Goal: Transaction & Acquisition: Purchase product/service

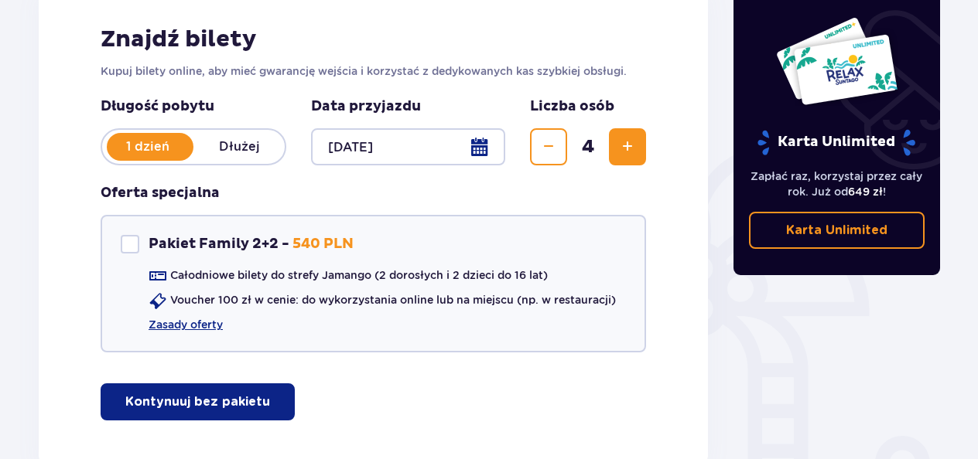
scroll to position [237, 0]
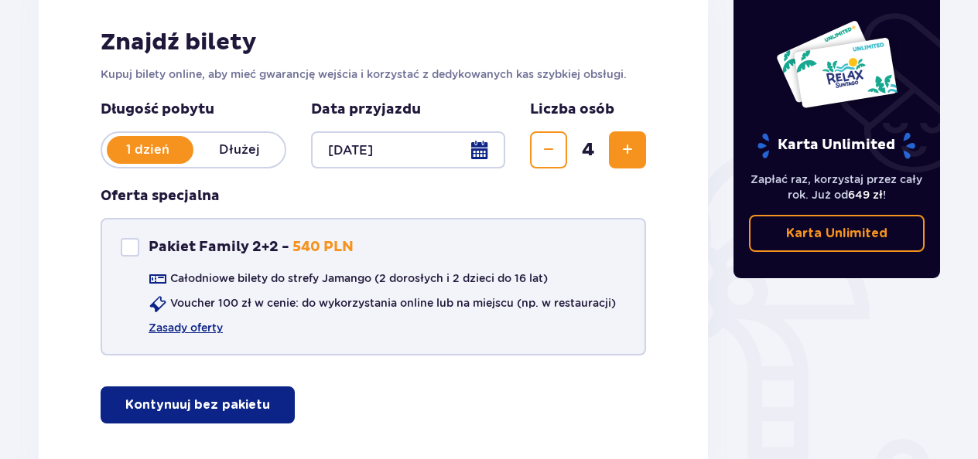
click at [129, 247] on div "Pakiet Family 2+2" at bounding box center [130, 247] width 19 height 19
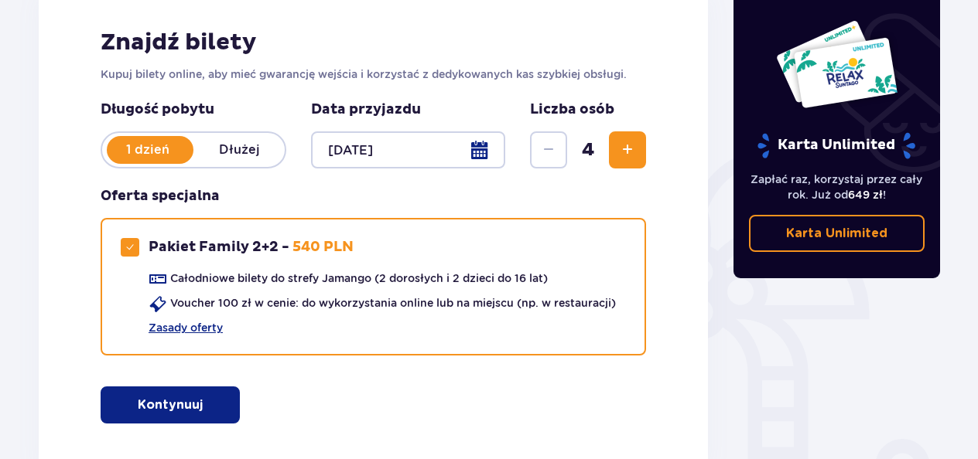
click at [159, 412] on p "Kontynuuj" at bounding box center [170, 405] width 65 height 17
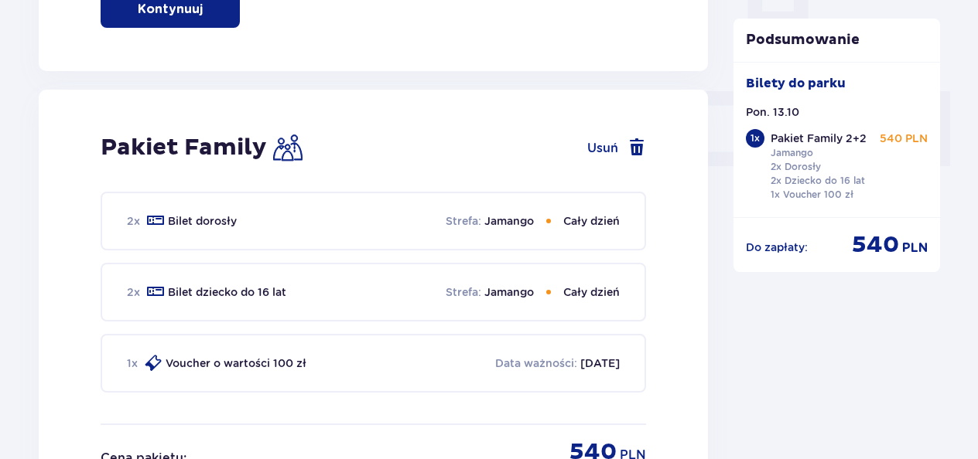
scroll to position [704, 0]
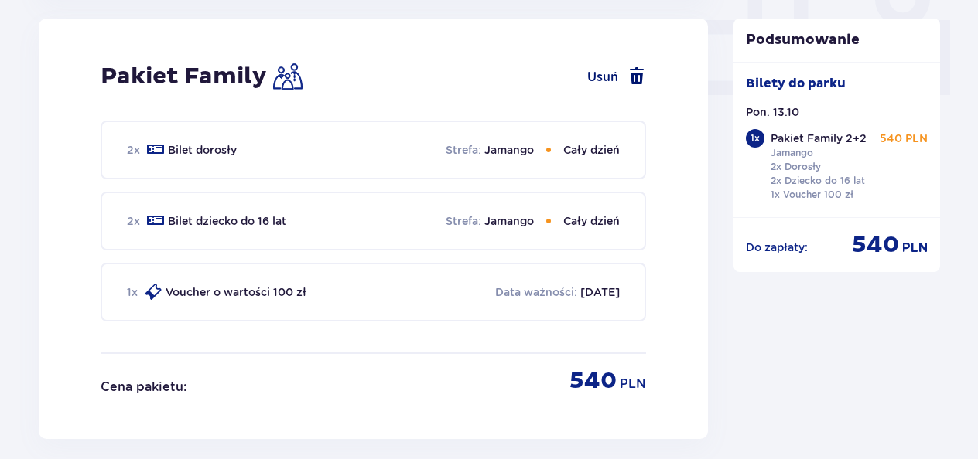
click at [605, 80] on button "Usuń" at bounding box center [616, 76] width 59 height 19
checkbox input "false"
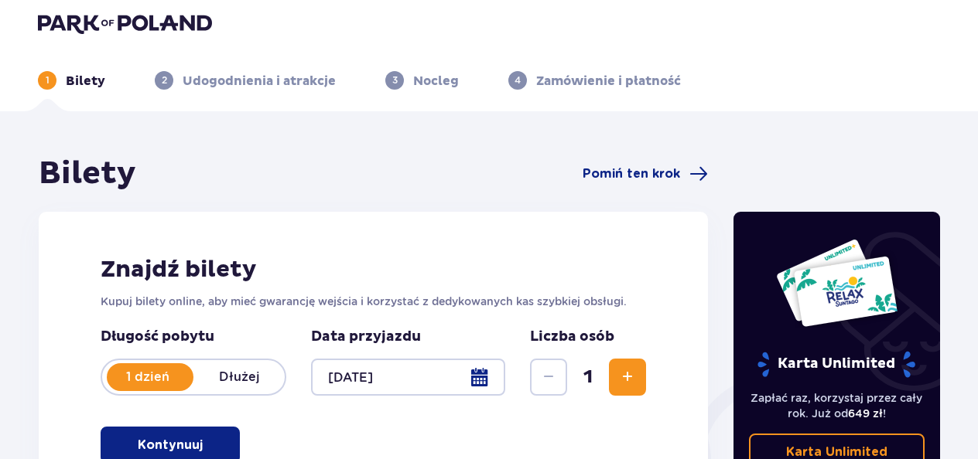
scroll to position [0, 0]
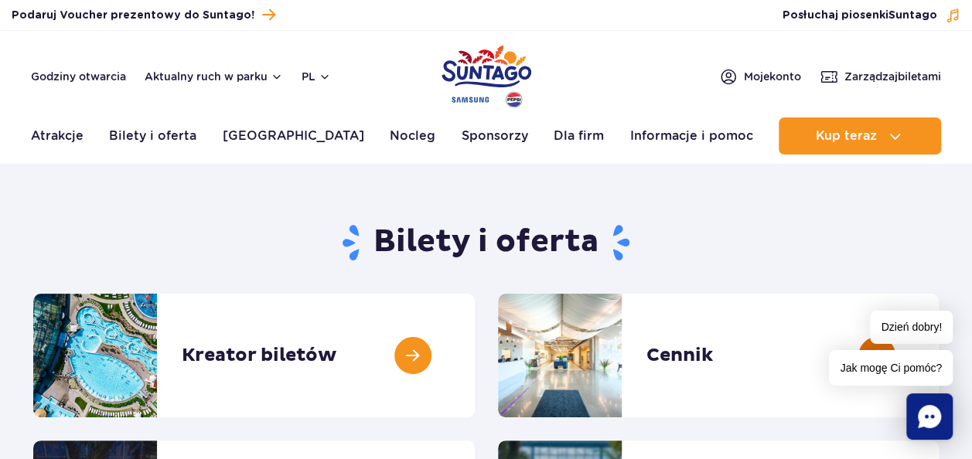
click at [939, 354] on link at bounding box center [939, 356] width 0 height 124
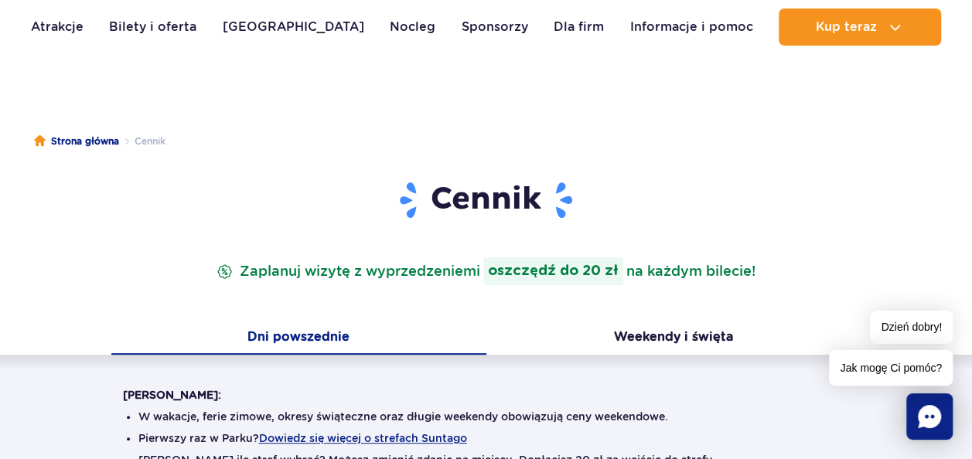
scroll to position [93, 0]
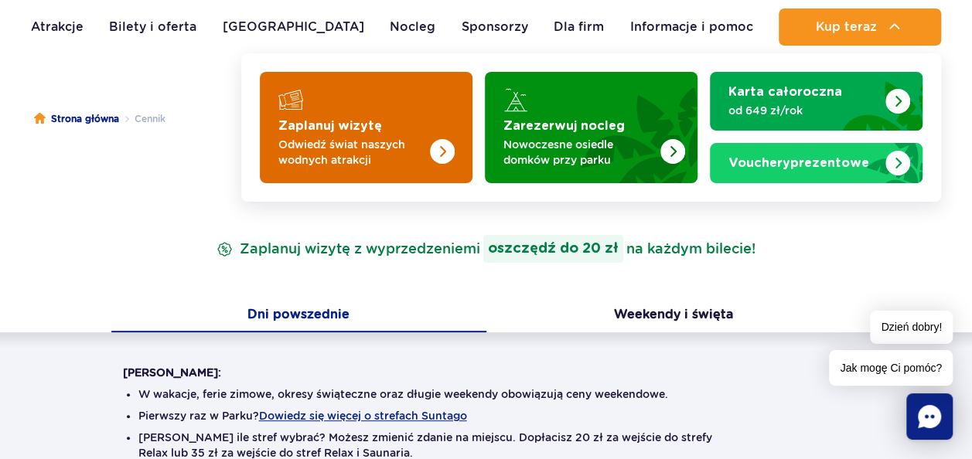
click at [439, 155] on img "Zaplanuj wizytę" at bounding box center [442, 151] width 25 height 25
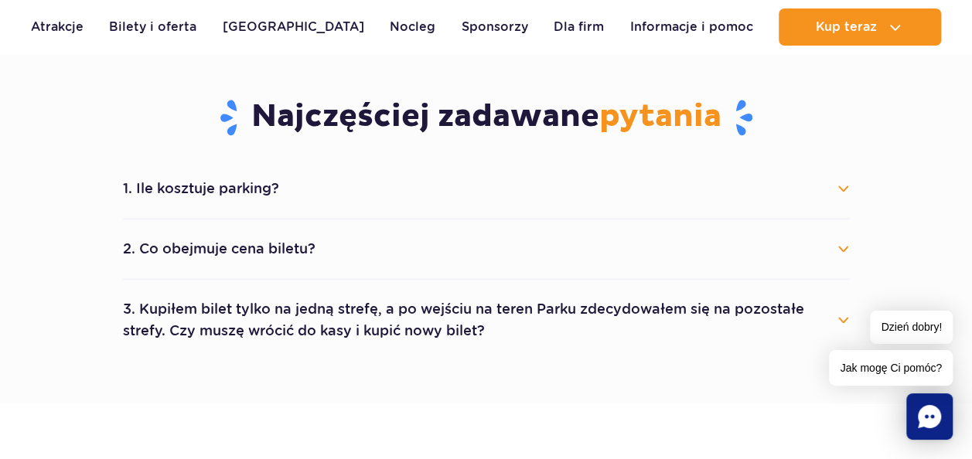
scroll to position [803, 0]
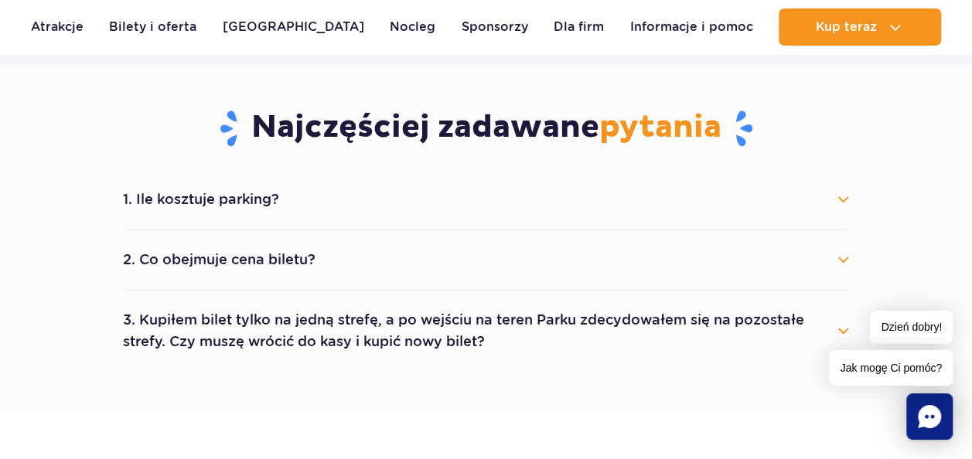
click at [844, 190] on button "1. Ile kosztuje parking?" at bounding box center [486, 200] width 727 height 34
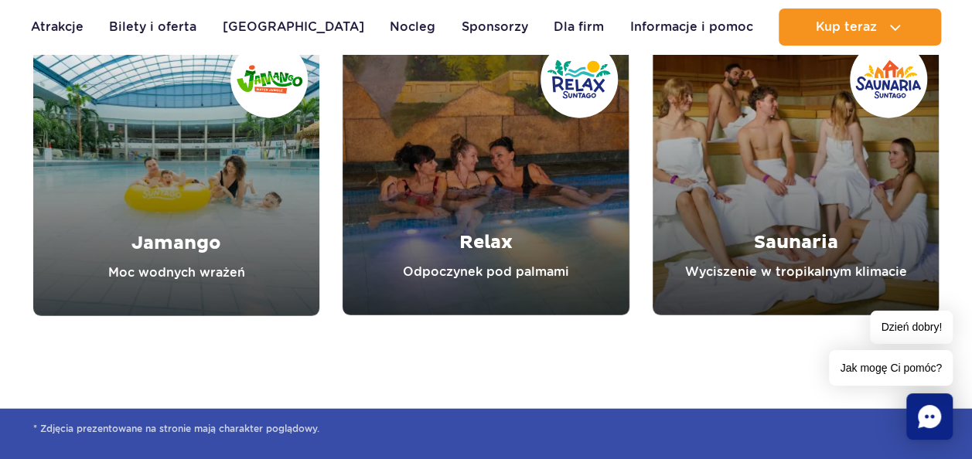
scroll to position [1818, 0]
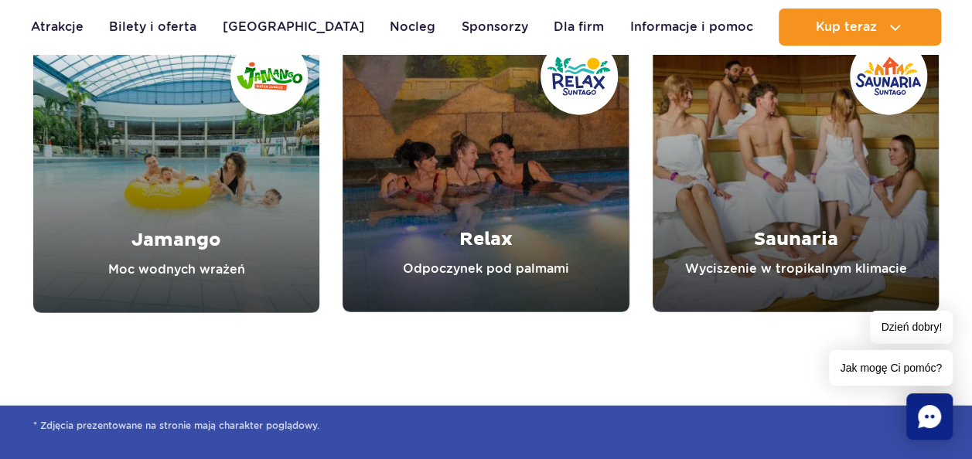
click at [241, 234] on link "Jamango" at bounding box center [176, 169] width 286 height 287
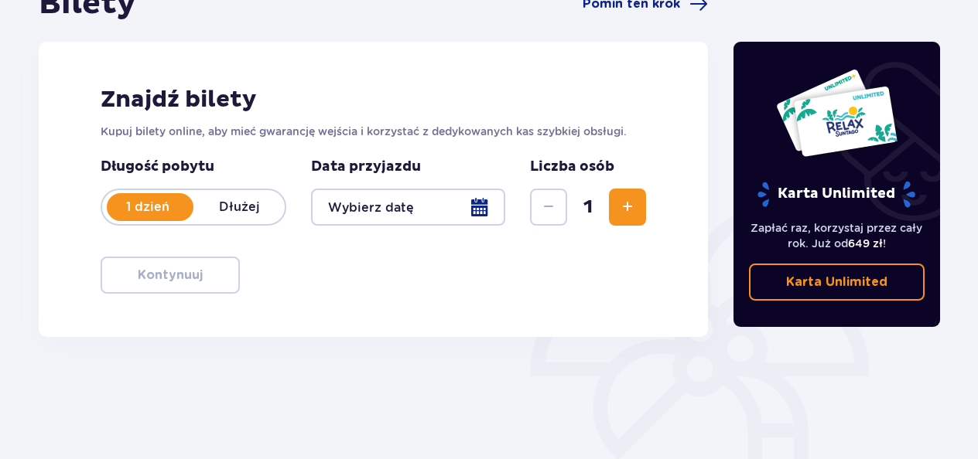
scroll to position [180, 0]
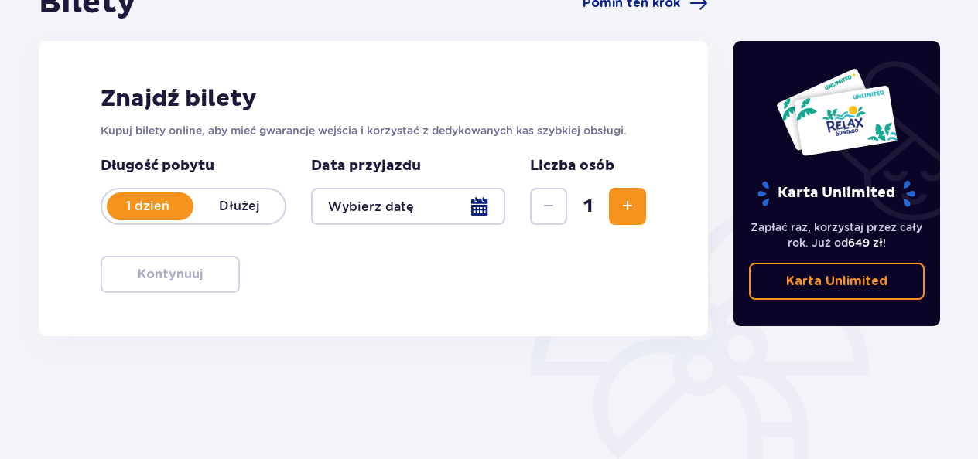
click at [132, 200] on p "1 dzień" at bounding box center [147, 206] width 91 height 17
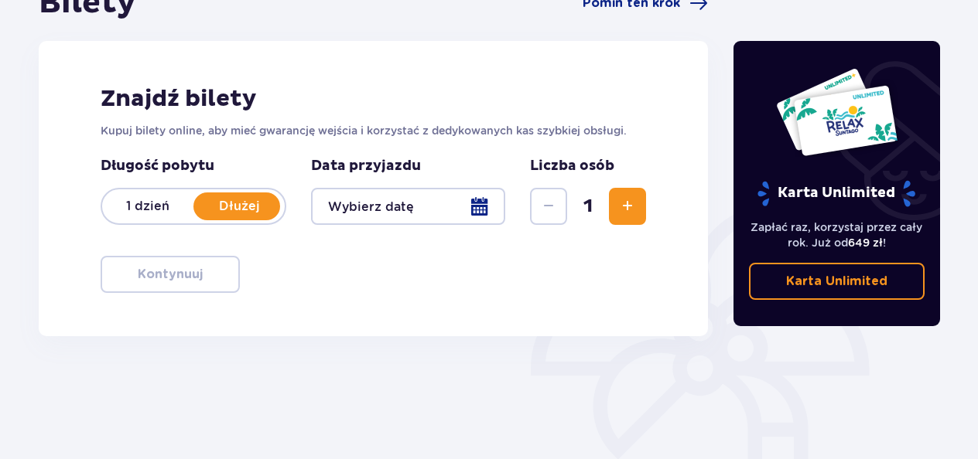
click at [132, 200] on p "1 dzień" at bounding box center [147, 206] width 91 height 17
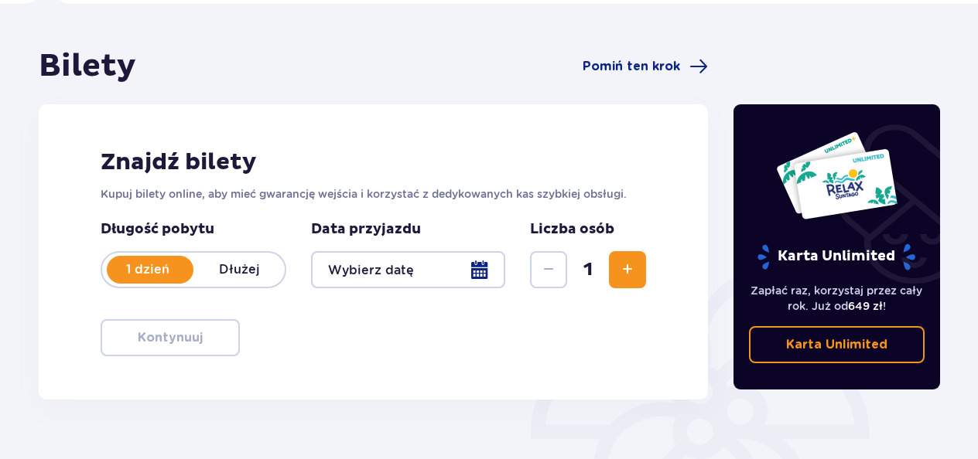
scroll to position [0, 0]
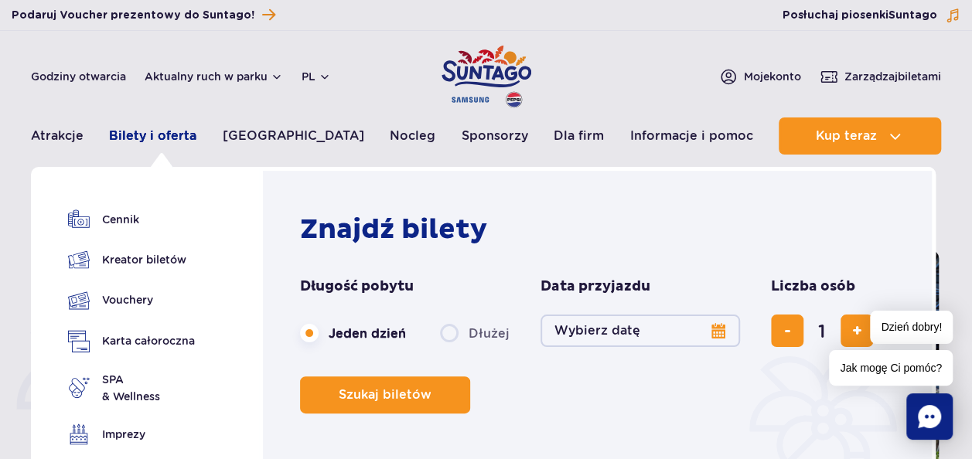
click at [172, 120] on link "Bilety i oferta" at bounding box center [152, 136] width 87 height 37
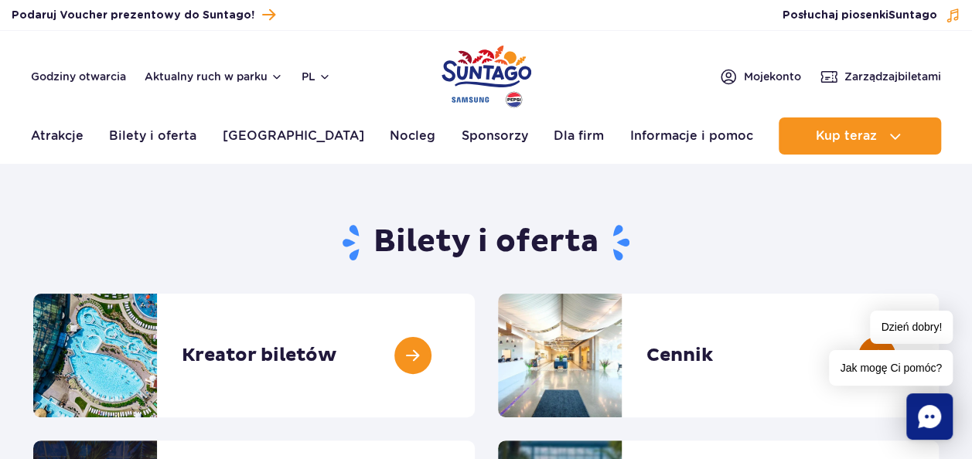
click at [939, 345] on link at bounding box center [939, 356] width 0 height 124
click at [475, 360] on link at bounding box center [475, 356] width 0 height 124
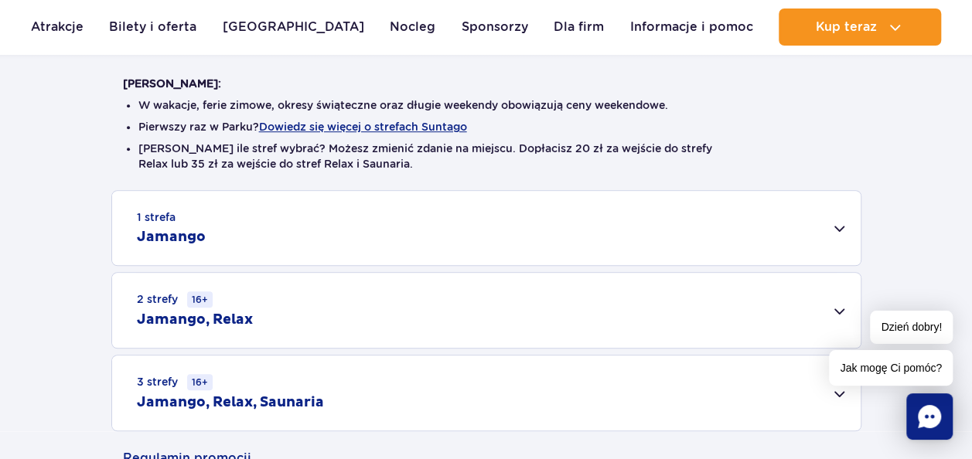
scroll to position [387, 0]
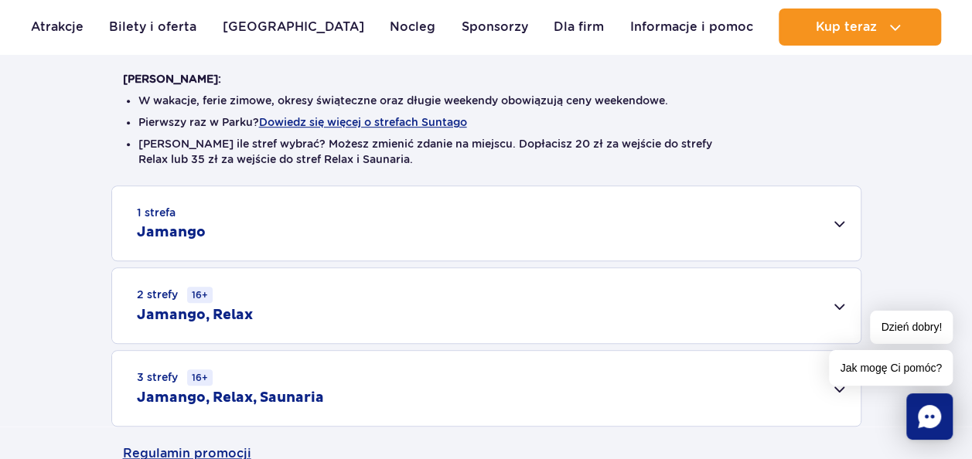
click at [836, 223] on div "1 strefa Jamango" at bounding box center [486, 223] width 749 height 74
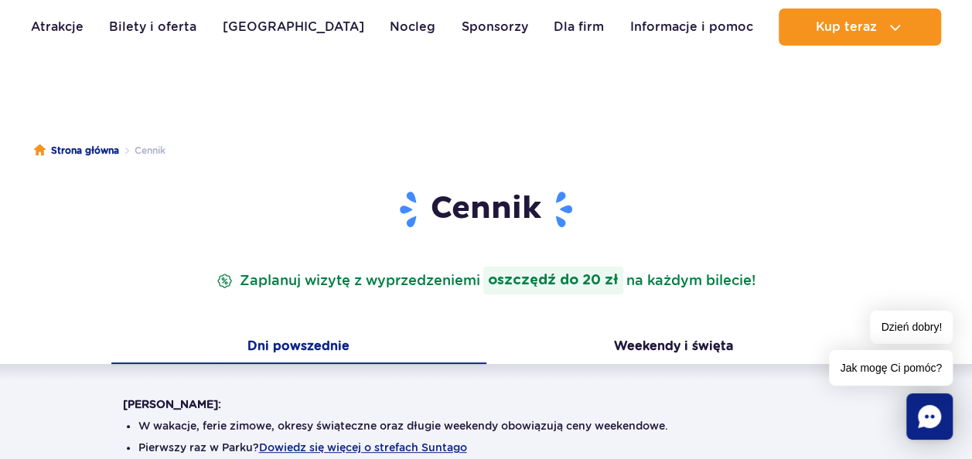
scroll to position [48, 0]
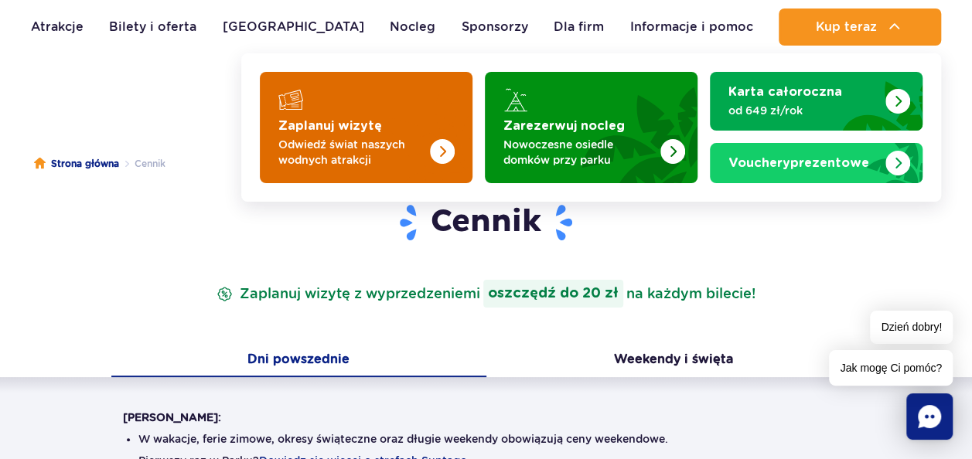
click at [449, 152] on img "Zaplanuj wizytę" at bounding box center [442, 151] width 25 height 25
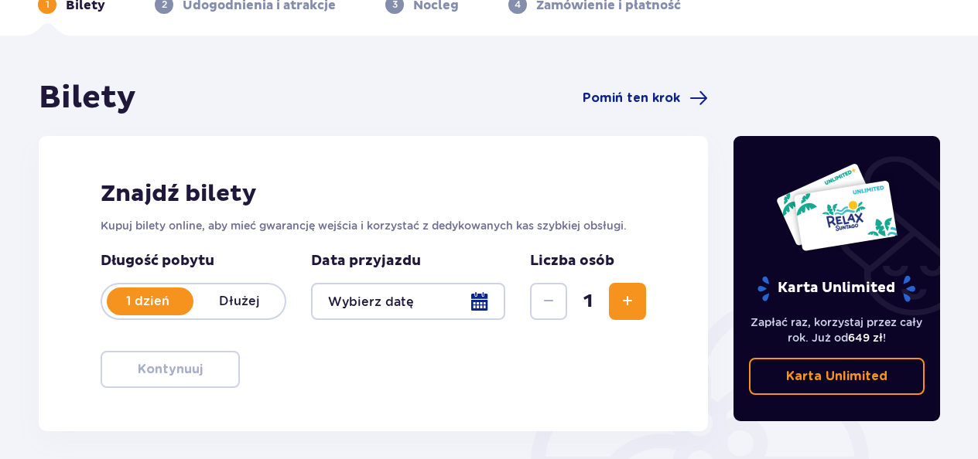
scroll to position [125, 0]
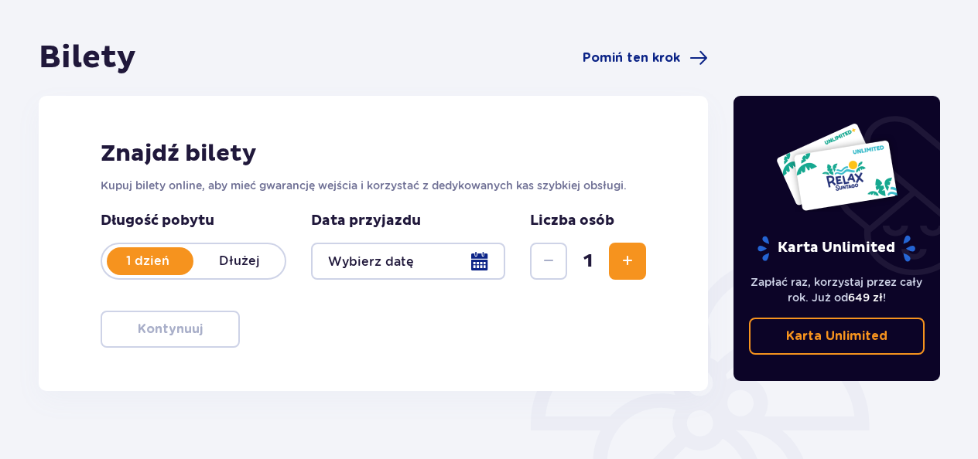
click at [482, 271] on div at bounding box center [408, 261] width 194 height 37
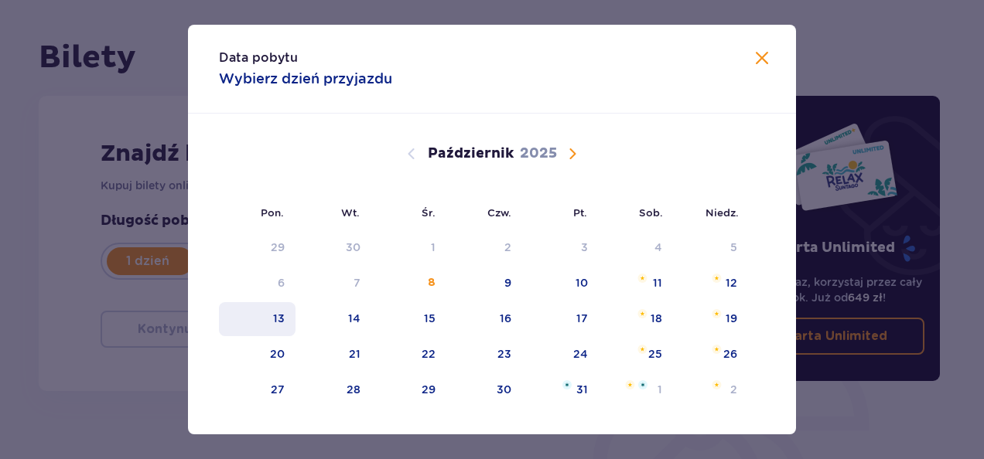
click at [273, 325] on div "13" at bounding box center [279, 318] width 12 height 15
type input "[DATE]"
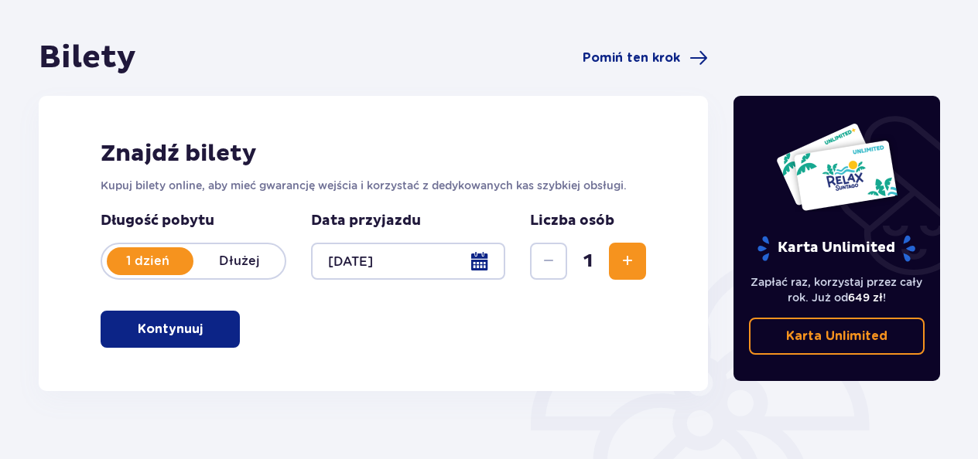
click at [633, 258] on span "Zwiększ" at bounding box center [627, 261] width 19 height 19
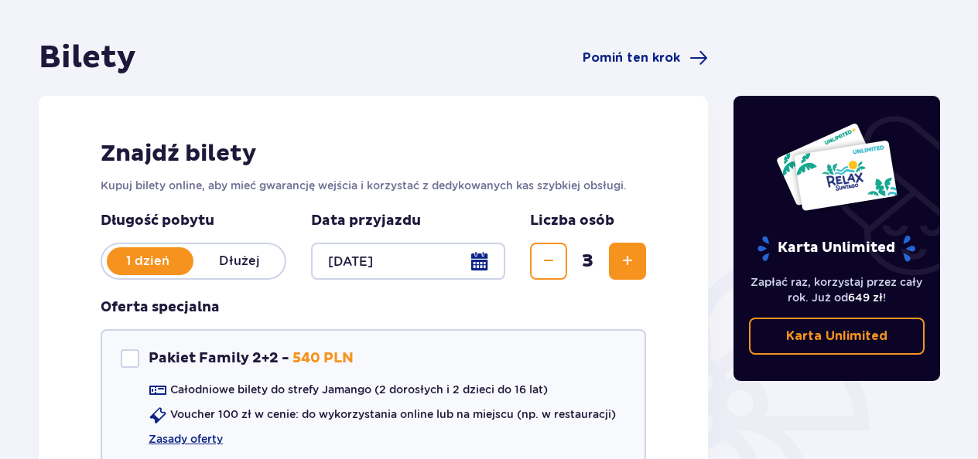
click at [633, 258] on span "Zwiększ" at bounding box center [627, 261] width 19 height 19
click at [198, 436] on link "Zasady oferty" at bounding box center [186, 439] width 74 height 15
click at [639, 53] on span "Pomiń ten krok" at bounding box center [630, 58] width 97 height 17
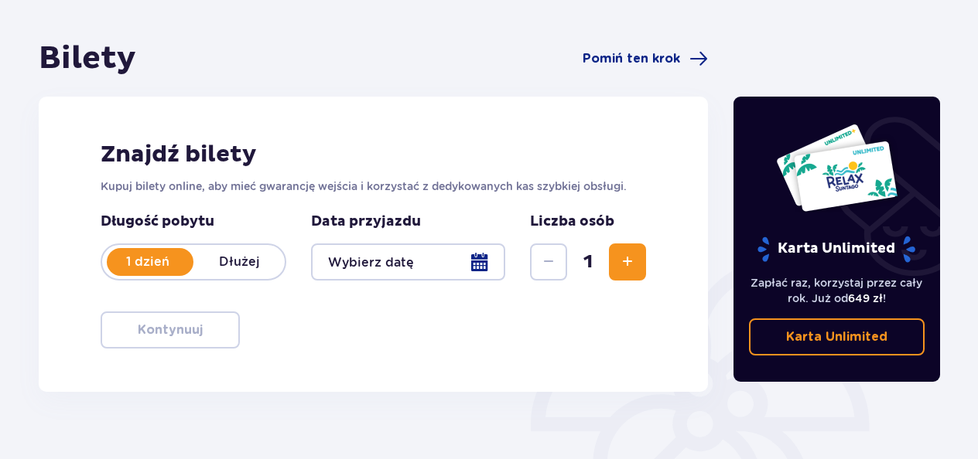
scroll to position [125, 0]
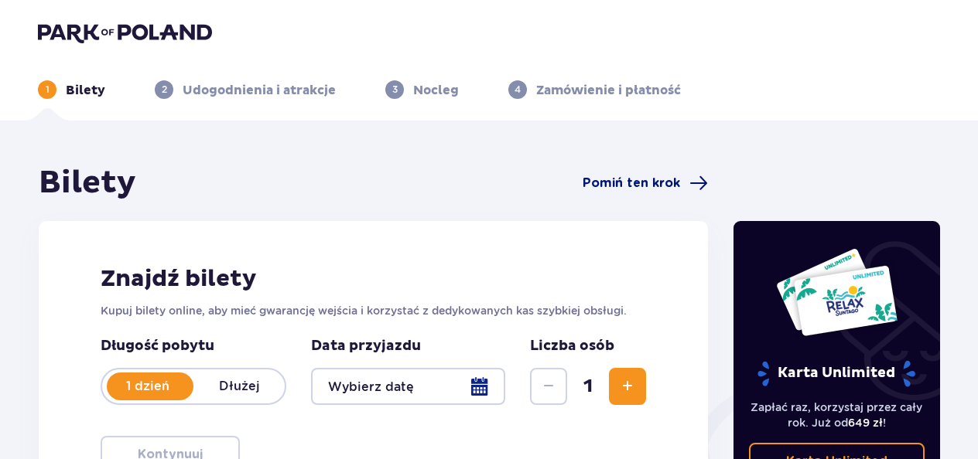
click at [642, 183] on span "Pomiń ten krok" at bounding box center [630, 183] width 97 height 17
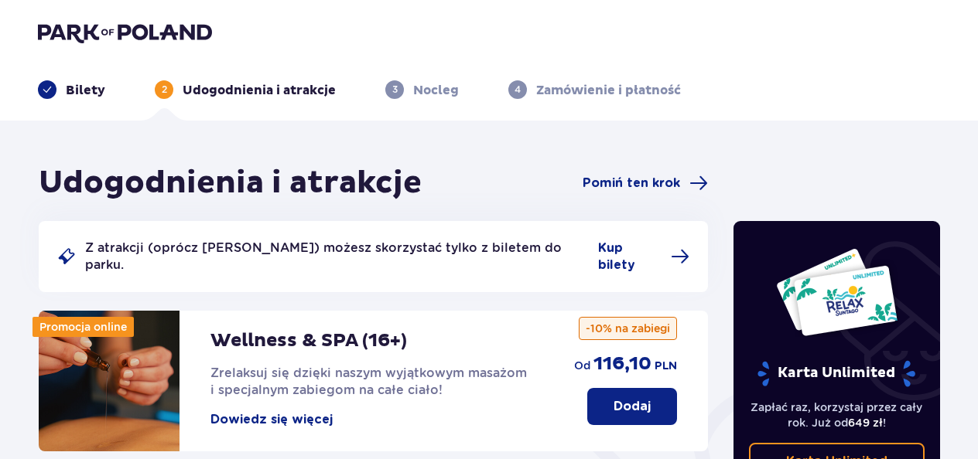
click at [81, 80] on div "Bilety" at bounding box center [71, 89] width 67 height 19
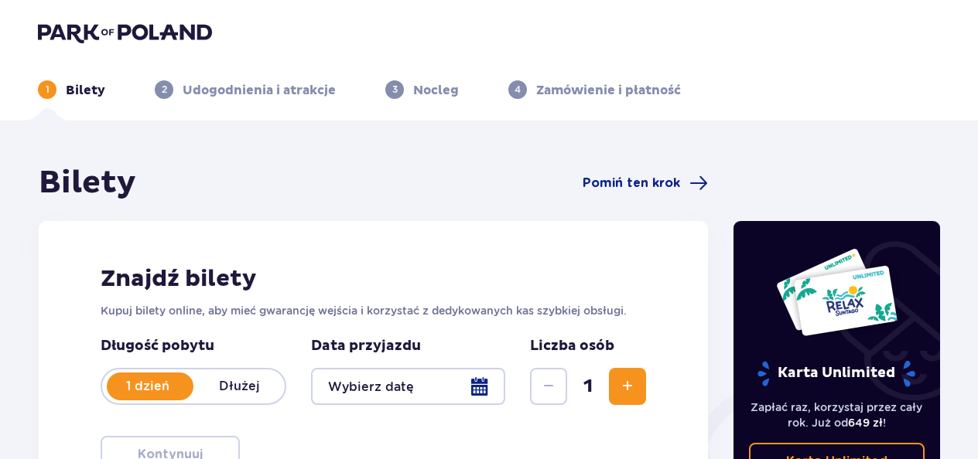
click at [473, 390] on div at bounding box center [408, 386] width 194 height 37
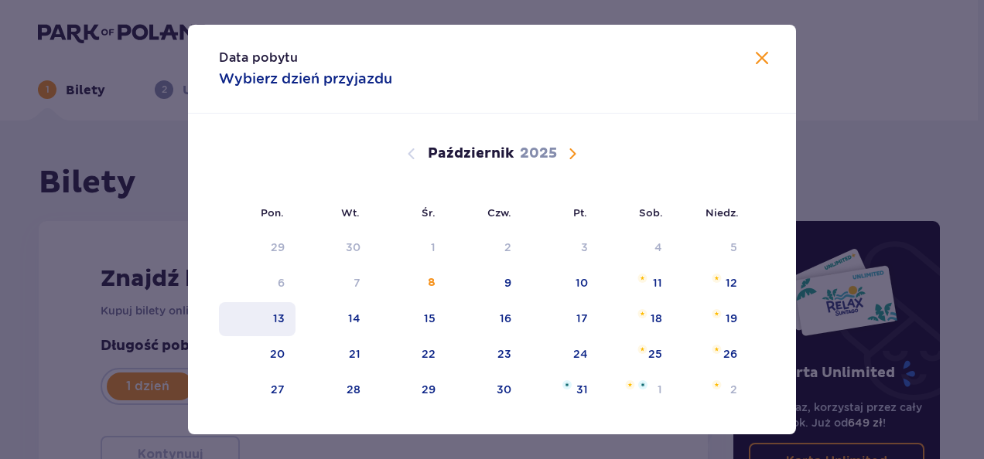
click at [280, 319] on div "13" at bounding box center [279, 318] width 12 height 15
type input "13.10.25"
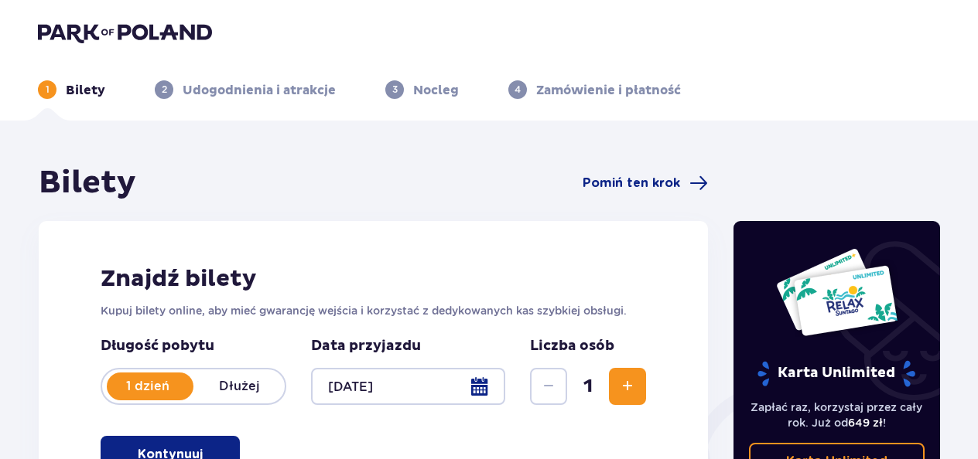
click at [627, 393] on span "Zwiększ" at bounding box center [627, 386] width 19 height 19
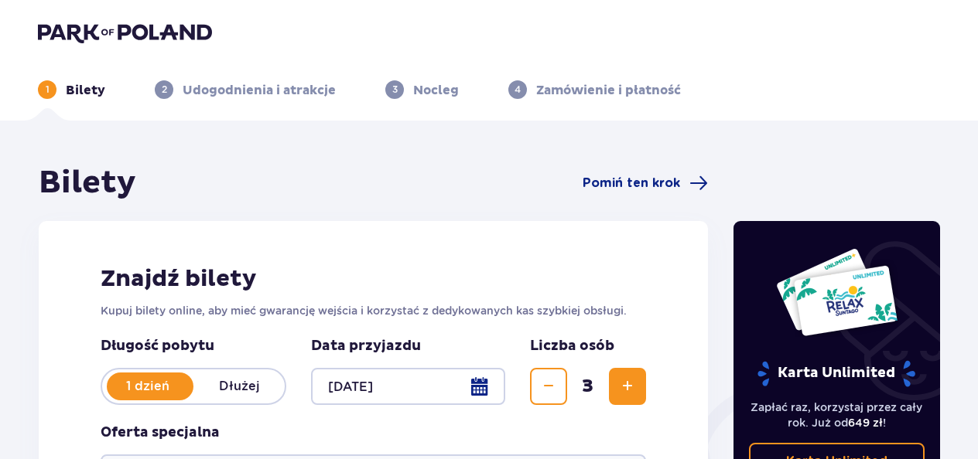
click at [627, 393] on span "Zwiększ" at bounding box center [627, 386] width 19 height 19
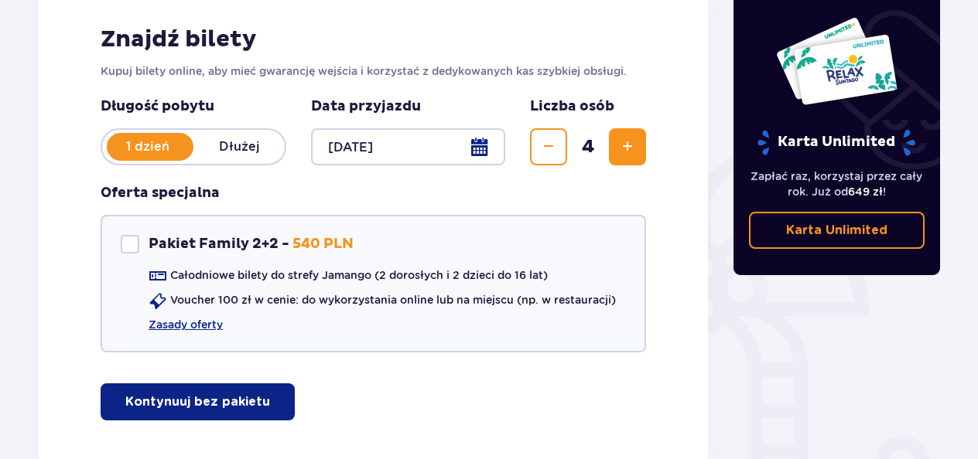
scroll to position [257, 0]
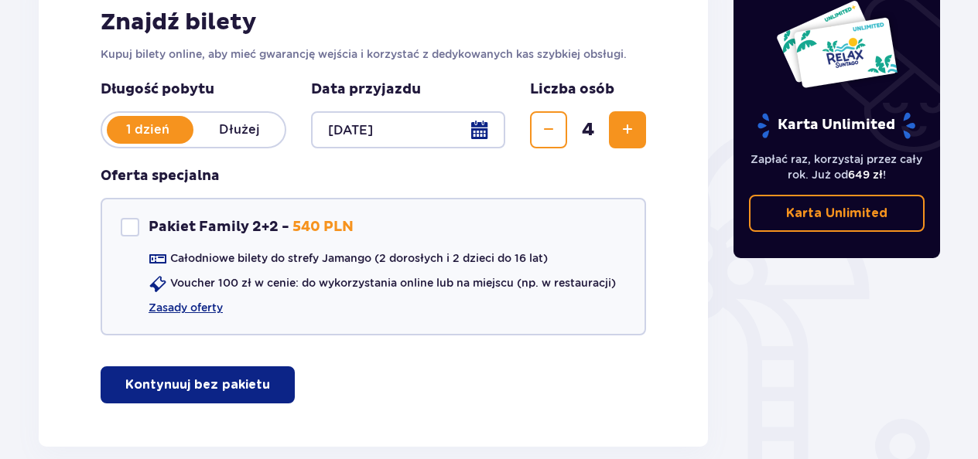
click at [247, 385] on p "Kontynuuj bez pakietu" at bounding box center [197, 385] width 145 height 17
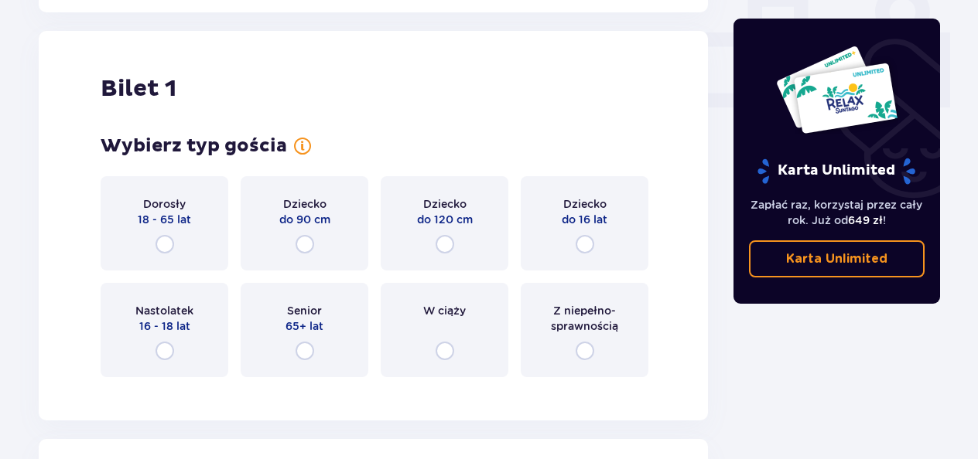
scroll to position [704, 0]
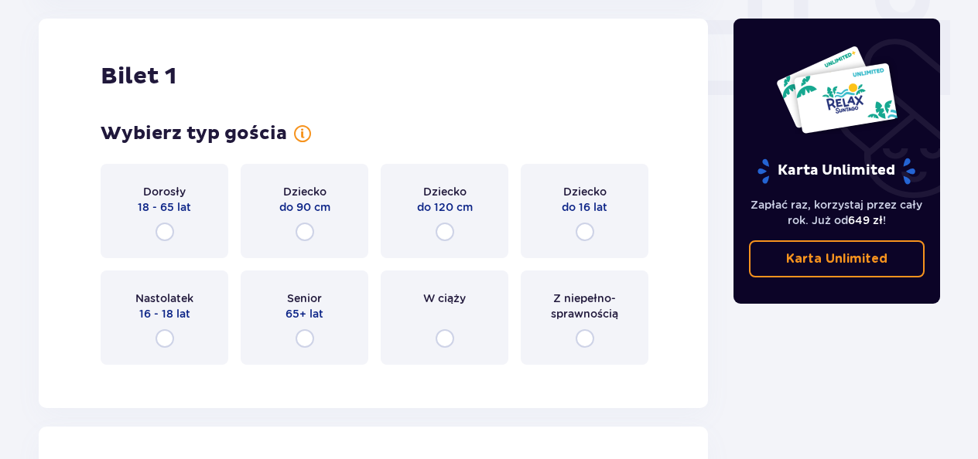
click at [162, 235] on input "radio" at bounding box center [164, 232] width 19 height 19
radio input "true"
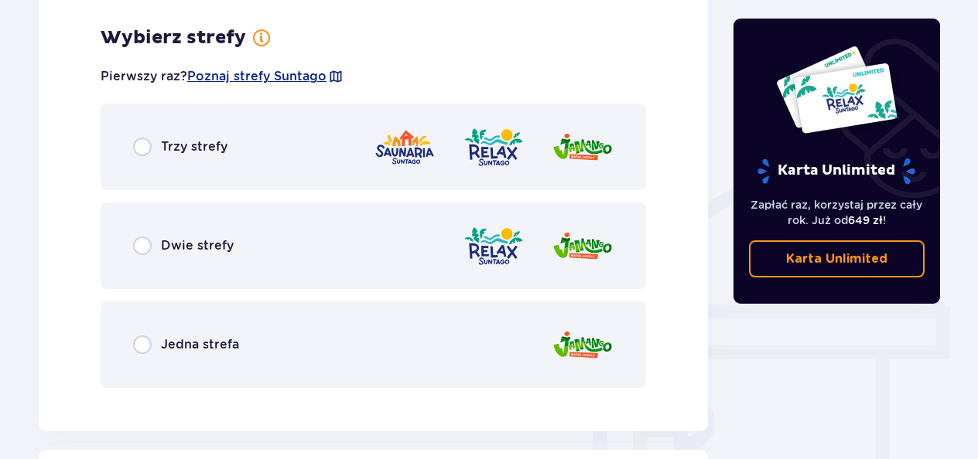
scroll to position [1081, 0]
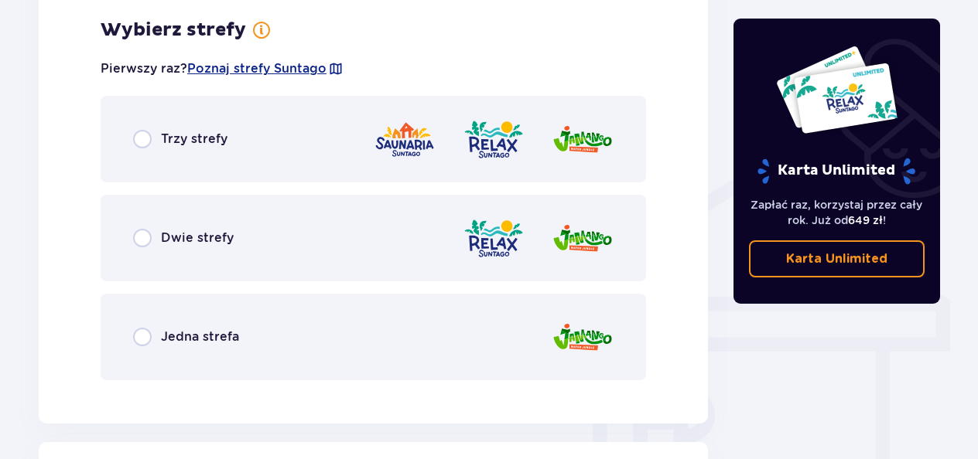
click at [142, 331] on input "radio" at bounding box center [142, 337] width 19 height 19
radio input "true"
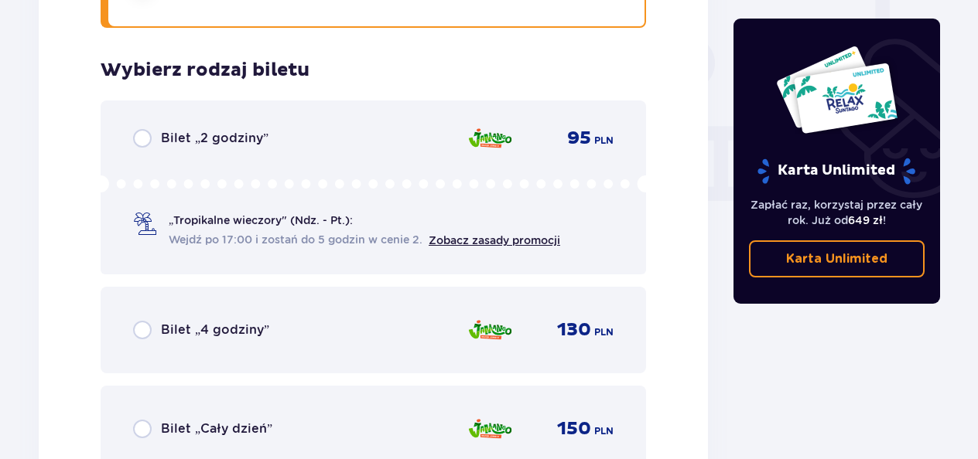
scroll to position [1474, 0]
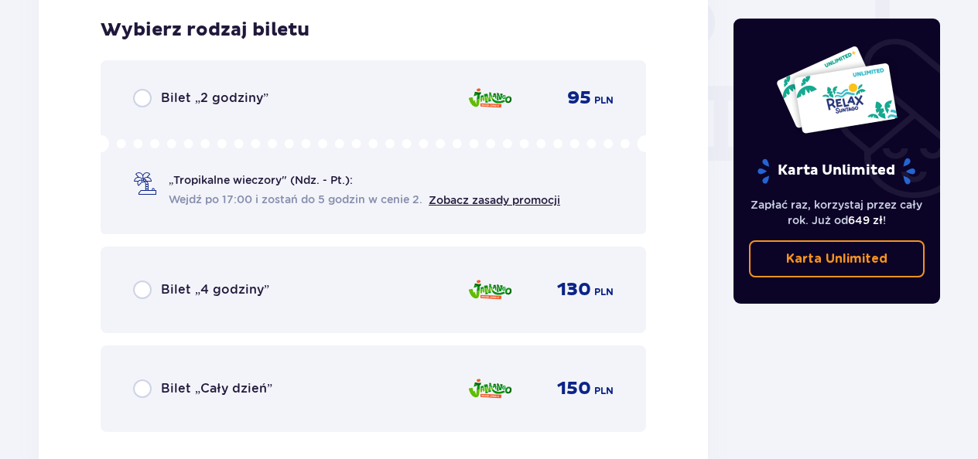
click at [144, 291] on input "radio" at bounding box center [142, 290] width 19 height 19
radio input "true"
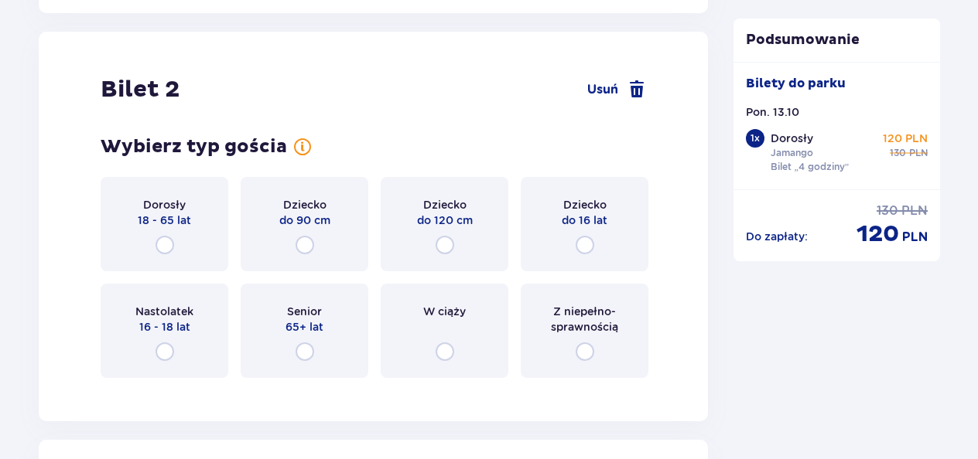
scroll to position [1950, 0]
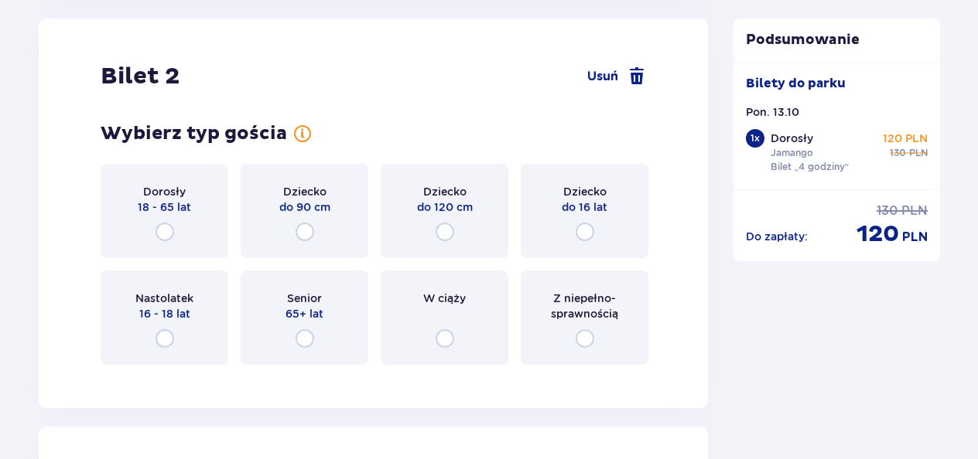
click at [166, 229] on input "radio" at bounding box center [164, 232] width 19 height 19
radio input "true"
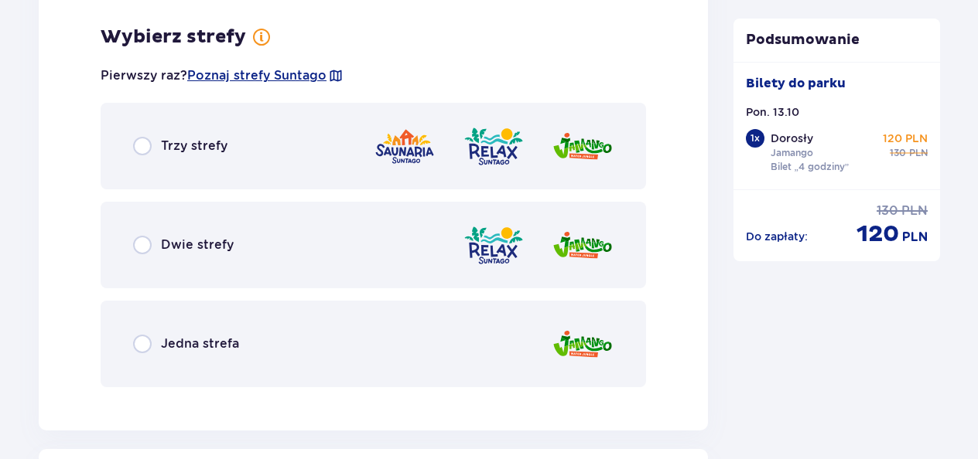
scroll to position [2327, 0]
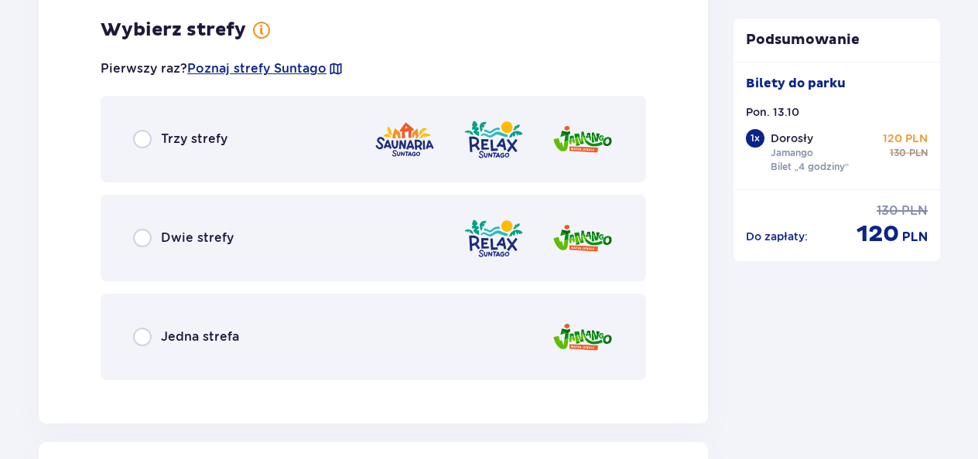
click at [141, 340] on input "radio" at bounding box center [142, 337] width 19 height 19
radio input "true"
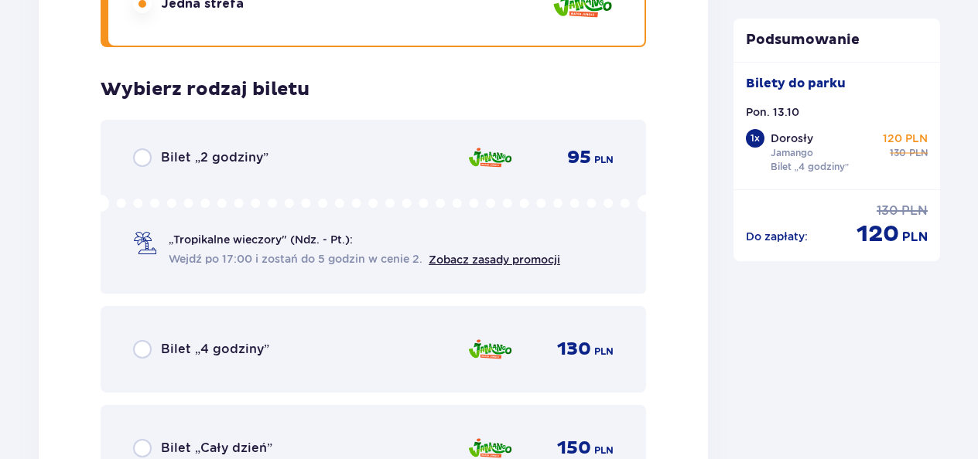
scroll to position [2720, 0]
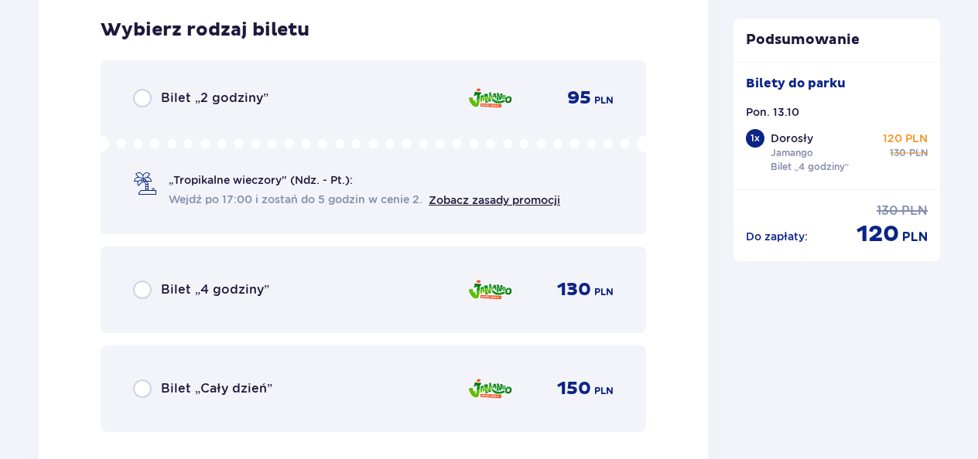
click at [142, 295] on input "radio" at bounding box center [142, 290] width 19 height 19
radio input "true"
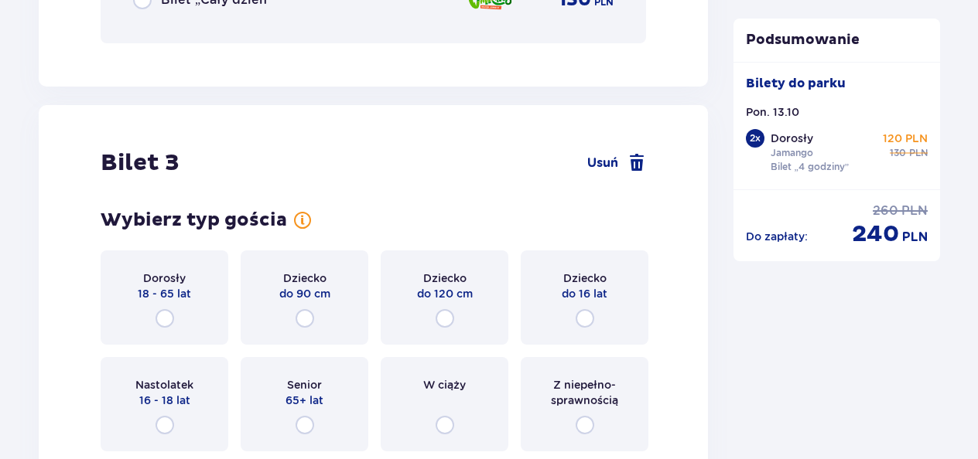
scroll to position [3196, 0]
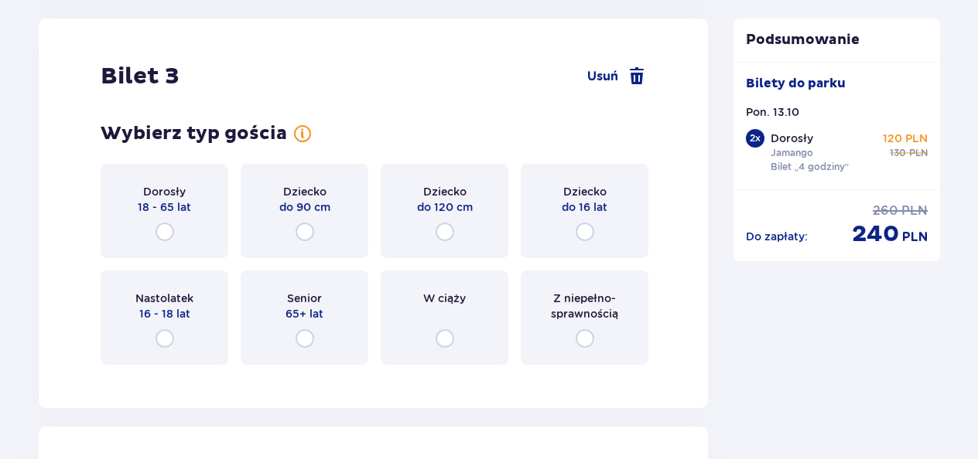
click at [582, 231] on input "radio" at bounding box center [584, 232] width 19 height 19
radio input "true"
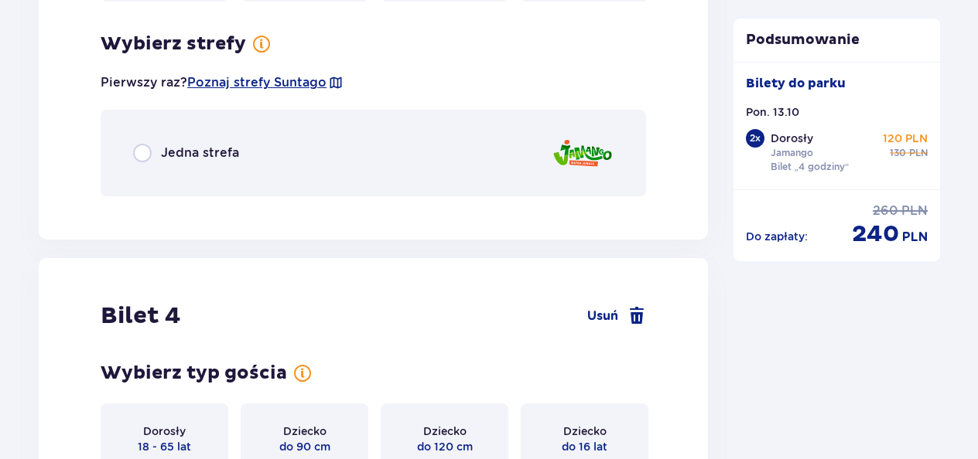
scroll to position [3573, 0]
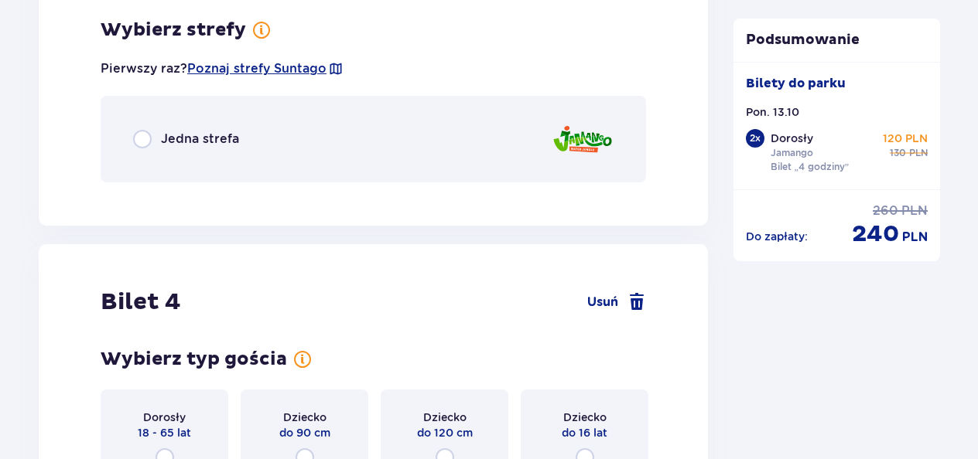
click at [136, 146] on input "radio" at bounding box center [142, 139] width 19 height 19
radio input "true"
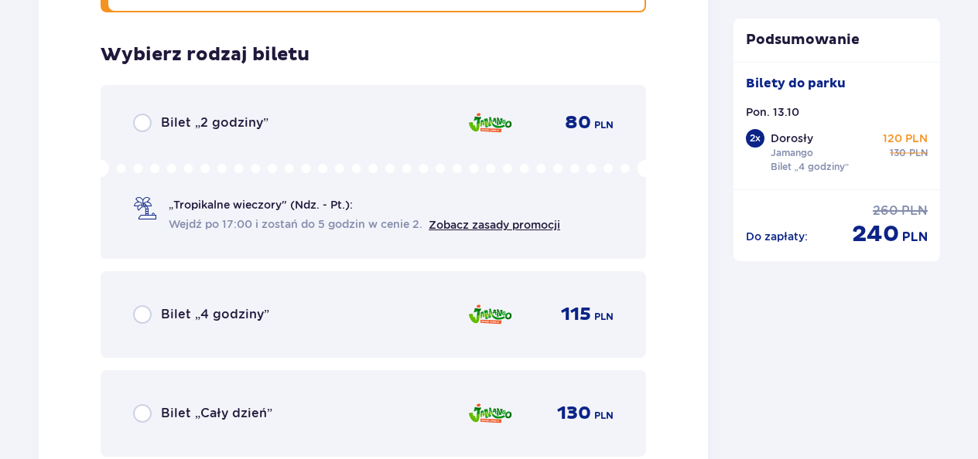
scroll to position [3768, 0]
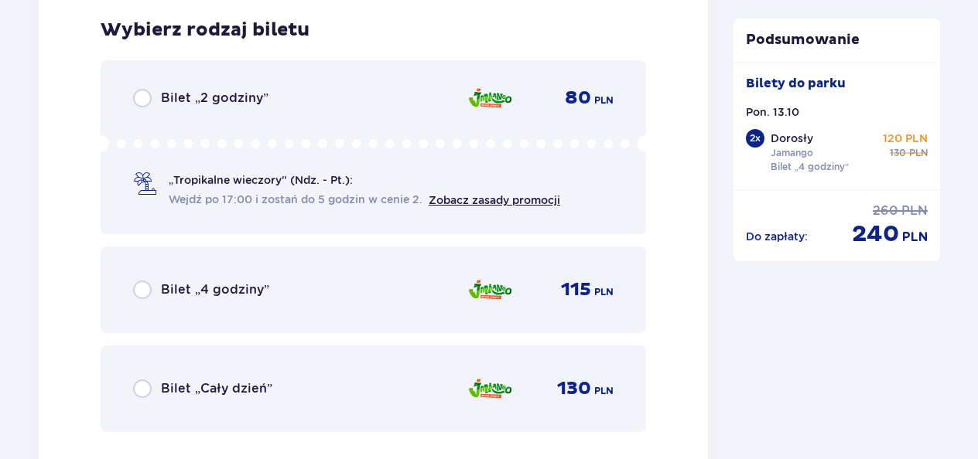
click at [135, 285] on input "radio" at bounding box center [142, 290] width 19 height 19
radio input "true"
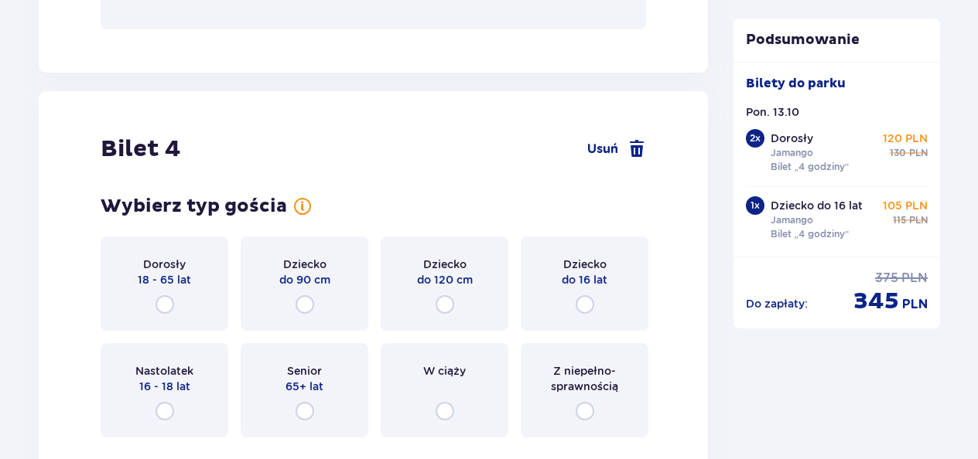
scroll to position [4244, 0]
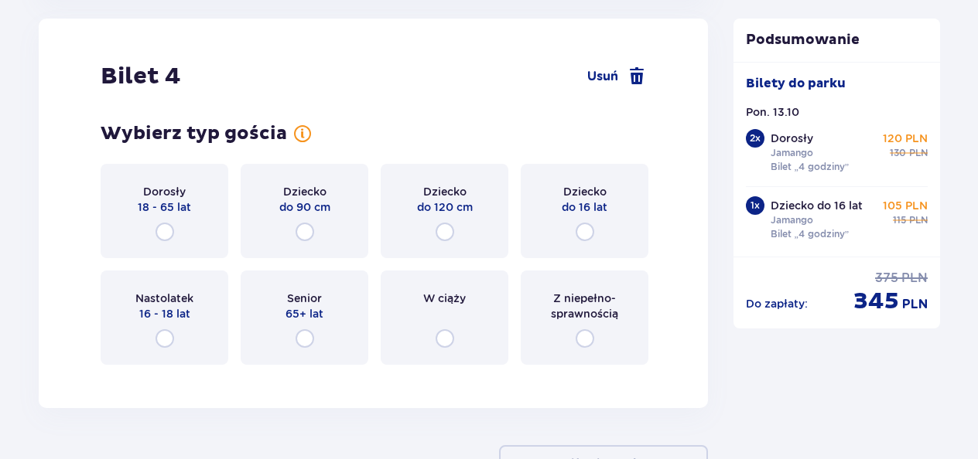
click at [582, 231] on input "radio" at bounding box center [584, 232] width 19 height 19
radio input "true"
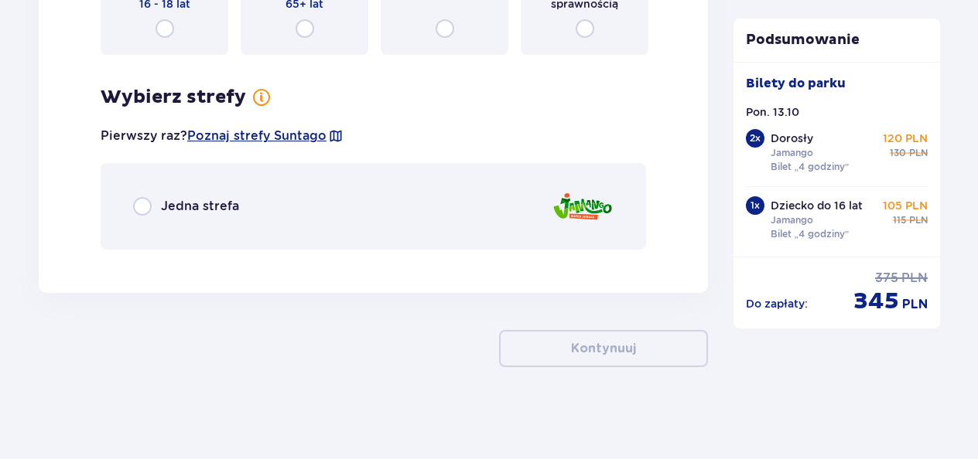
scroll to position [4555, 0]
click at [145, 210] on input "radio" at bounding box center [142, 205] width 19 height 19
radio input "true"
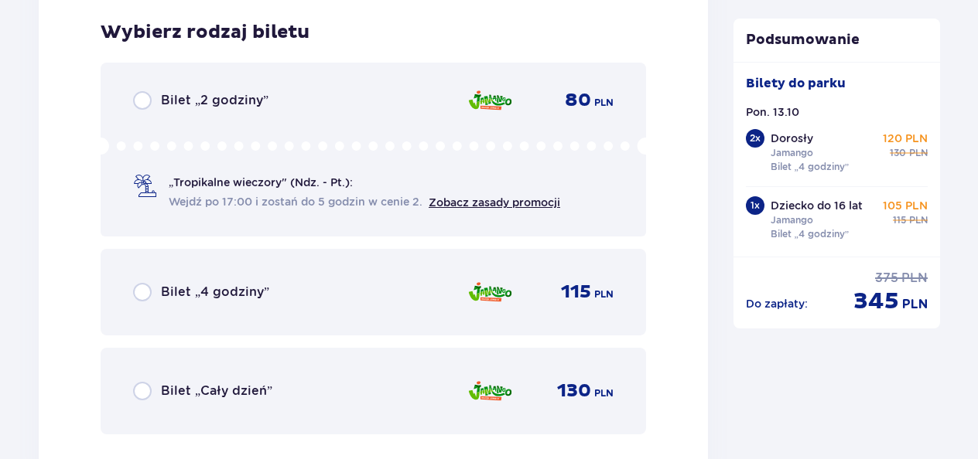
scroll to position [4816, 0]
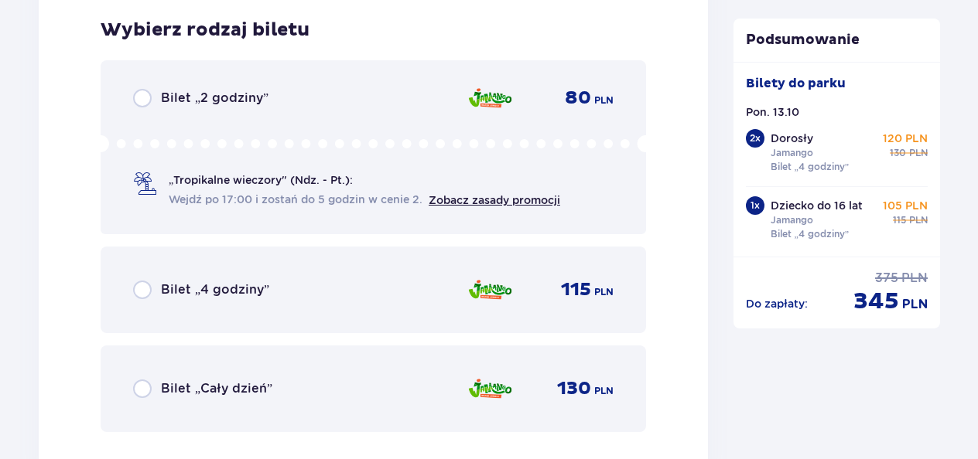
click at [141, 292] on input "radio" at bounding box center [142, 290] width 19 height 19
radio input "true"
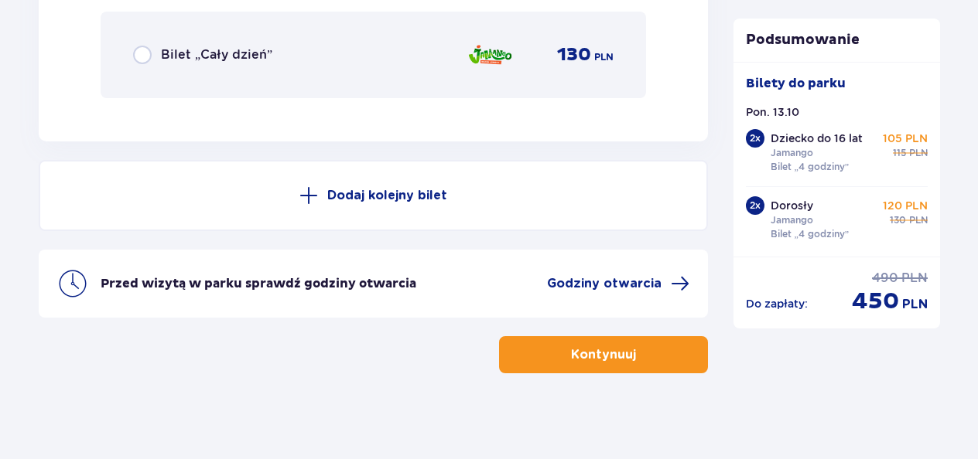
scroll to position [5157, 0]
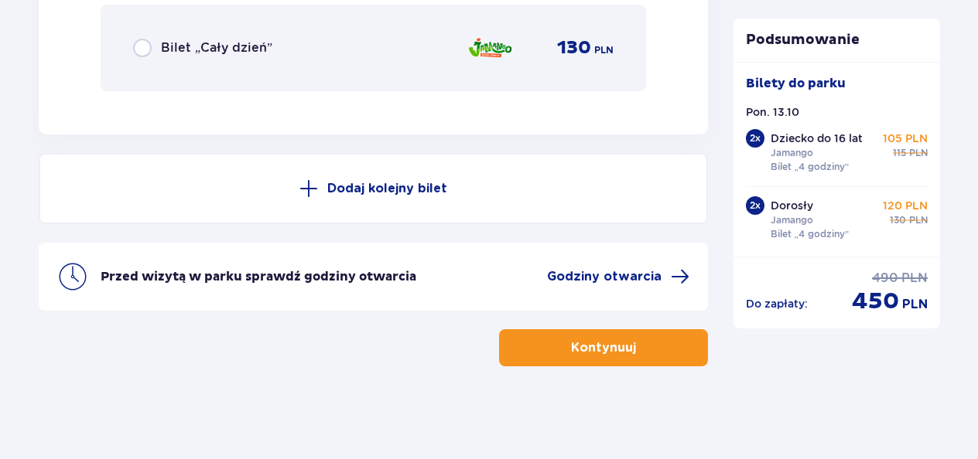
click at [625, 357] on button "Kontynuuj" at bounding box center [603, 347] width 209 height 37
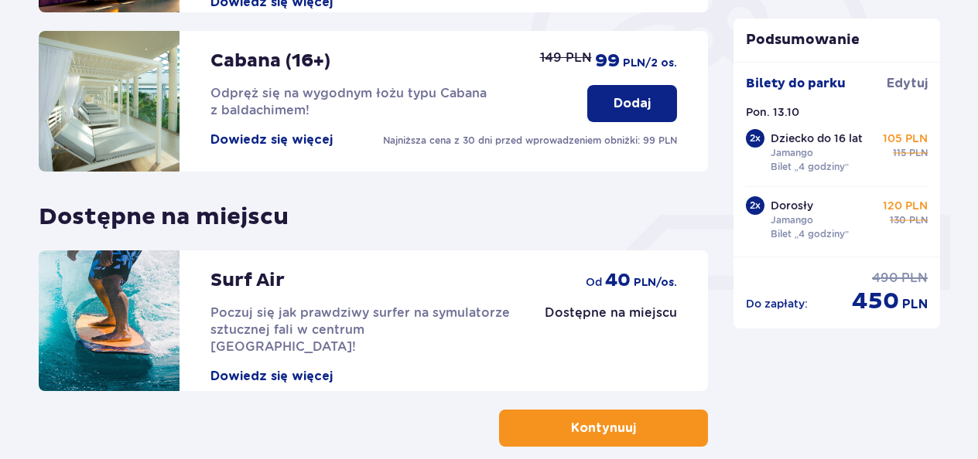
scroll to position [589, 0]
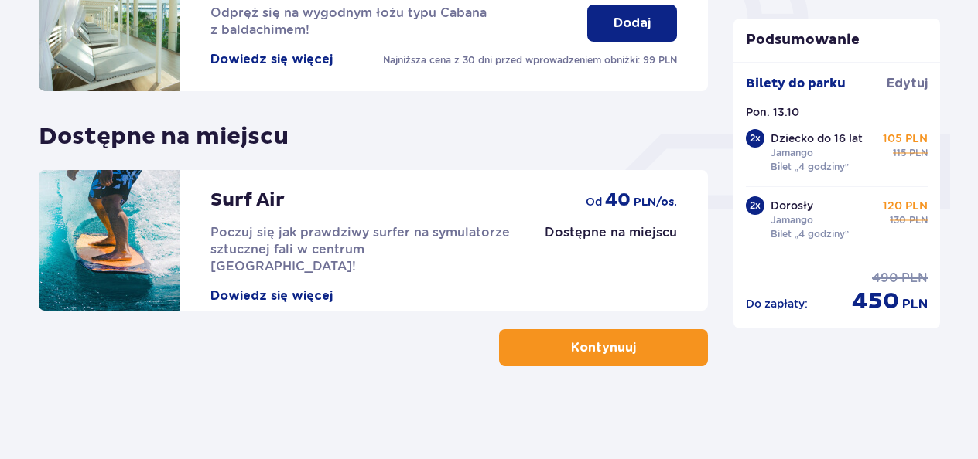
click at [668, 341] on button "Kontynuuj" at bounding box center [603, 347] width 209 height 37
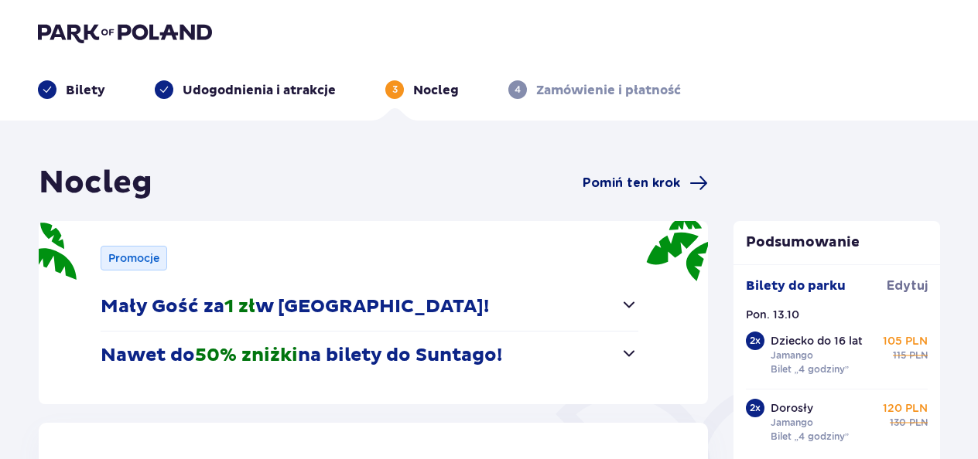
click at [660, 187] on span "Pomiń ten krok" at bounding box center [630, 183] width 97 height 17
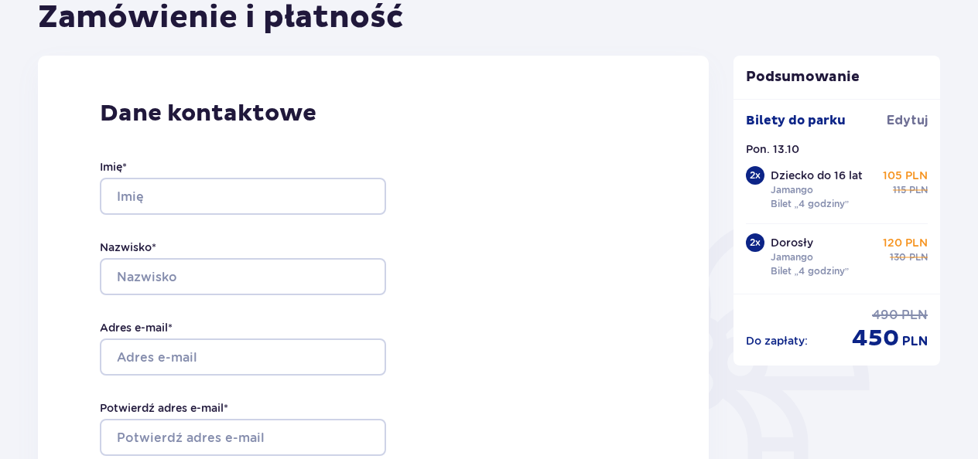
scroll to position [170, 0]
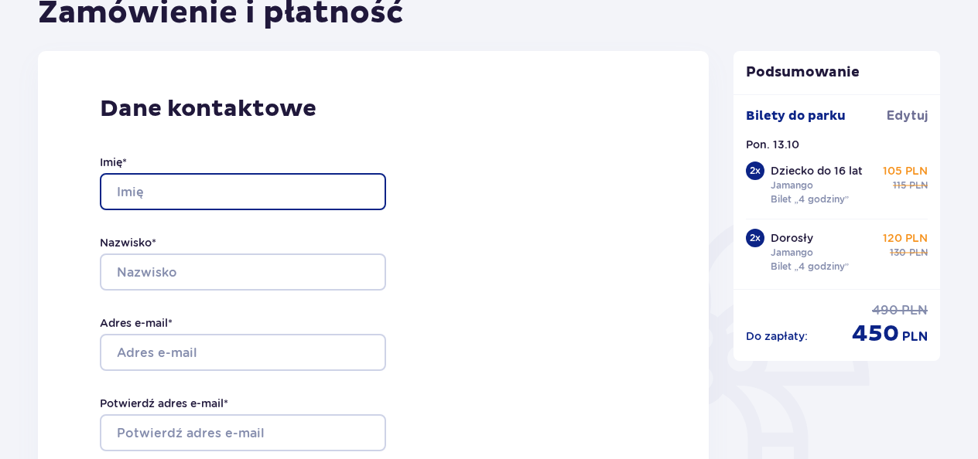
click at [278, 189] on input "Imię *" at bounding box center [243, 191] width 286 height 37
type input "Monika"
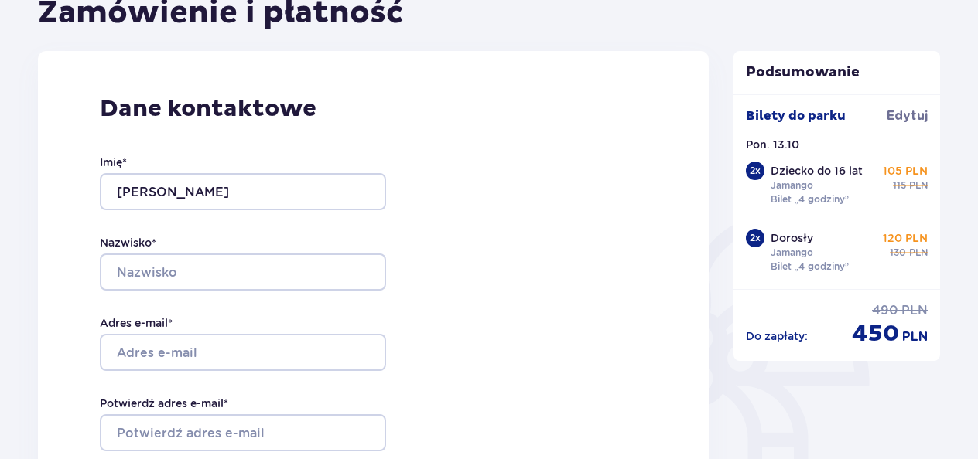
click at [51, 249] on div "Dane kontaktowe Imię * Monika Nazwisko * Adres e-mail * Potwierdź adres e-mail …" at bounding box center [373, 379] width 671 height 656
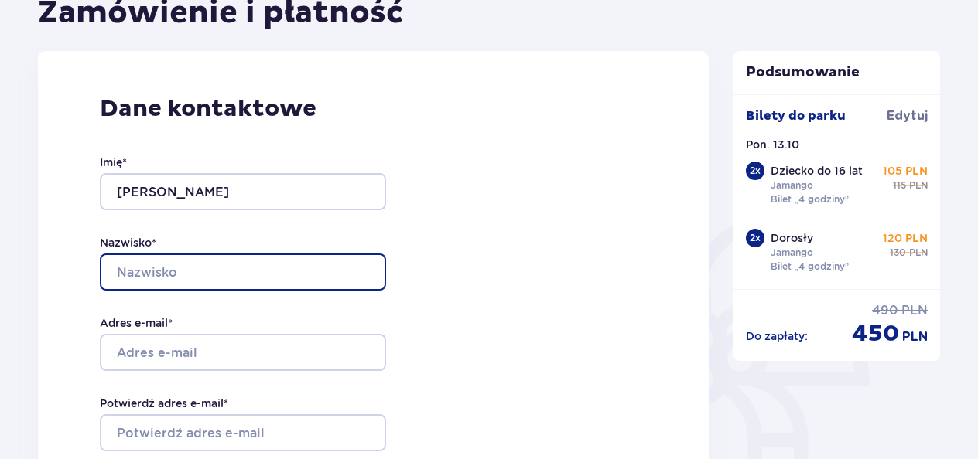
click at [181, 263] on input "Nazwisko *" at bounding box center [243, 272] width 286 height 37
type input "Jankowska"
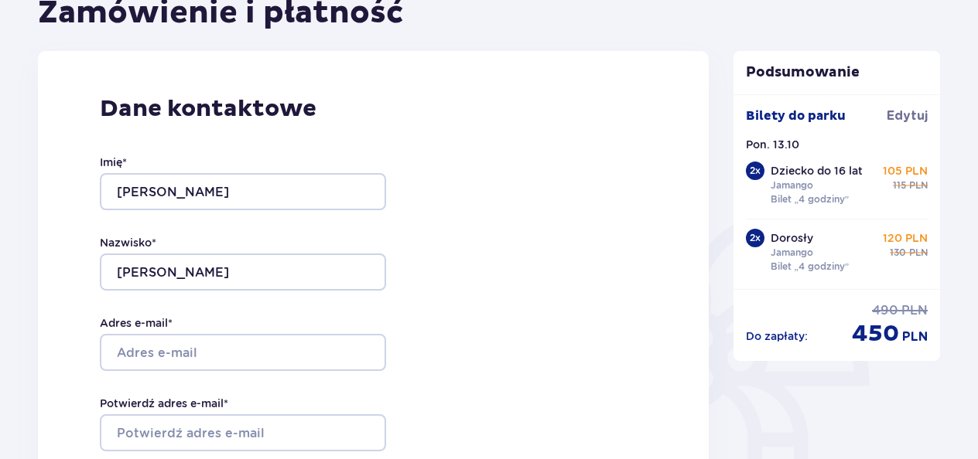
click at [587, 258] on div "Dane kontaktowe Imię * Monika Nazwisko * Jankowska Adres e-mail * Potwierdź adr…" at bounding box center [373, 379] width 671 height 656
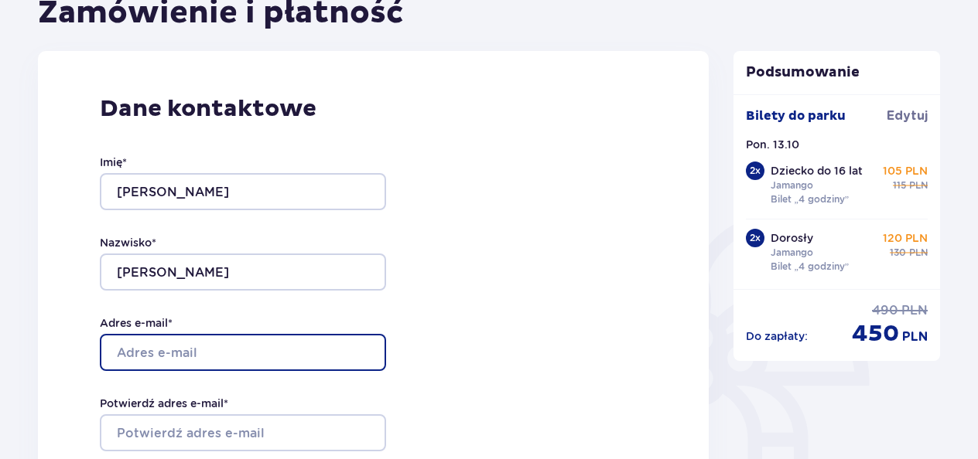
click at [192, 353] on input "Adres e-mail *" at bounding box center [243, 352] width 286 height 37
type input "[EMAIL_ADDRESS][DOMAIN_NAME]"
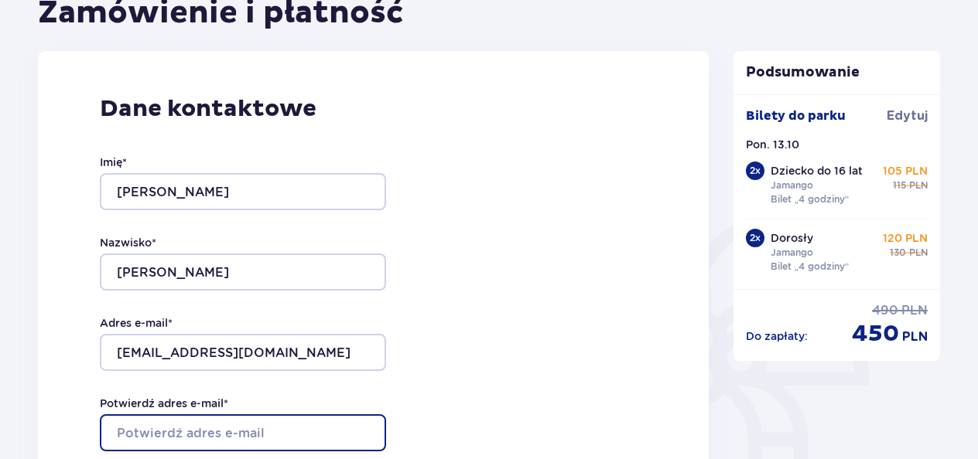
click at [236, 432] on input "Potwierdź adres e-mail *" at bounding box center [243, 433] width 286 height 37
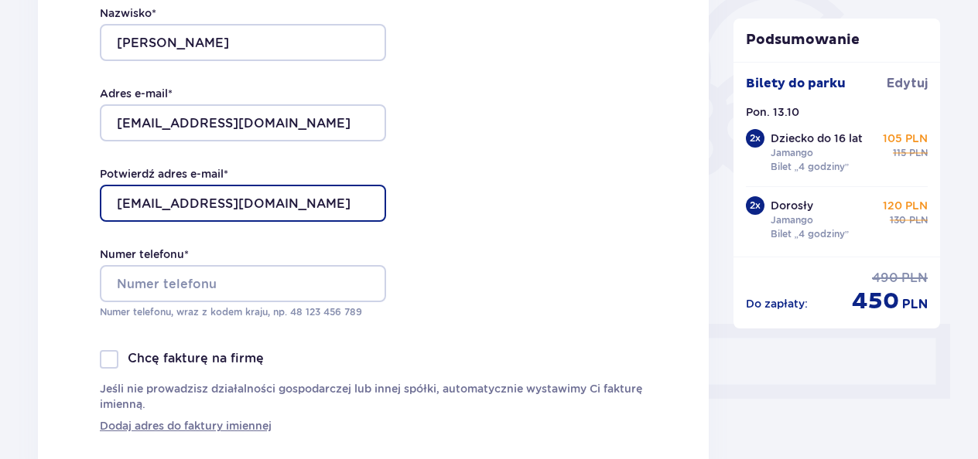
scroll to position [401, 0]
type input "[EMAIL_ADDRESS][DOMAIN_NAME]"
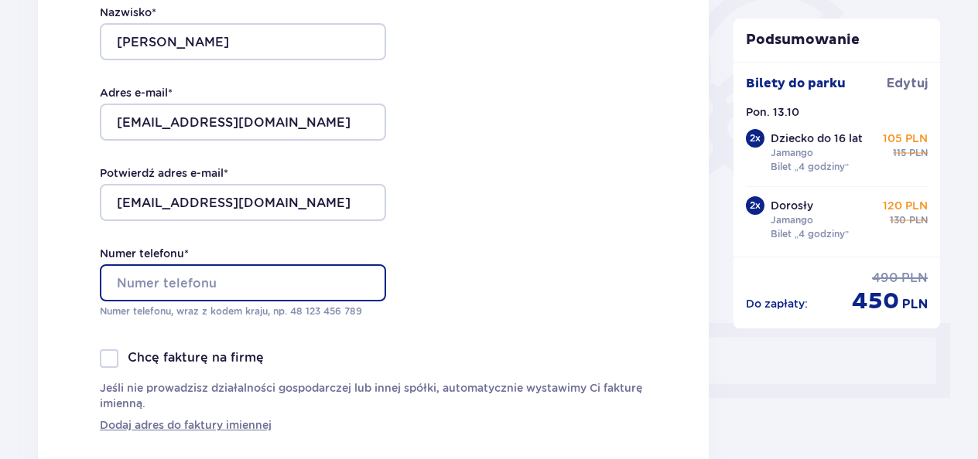
click at [238, 278] on input "Numer telefonu *" at bounding box center [243, 283] width 286 height 37
type input "697517458"
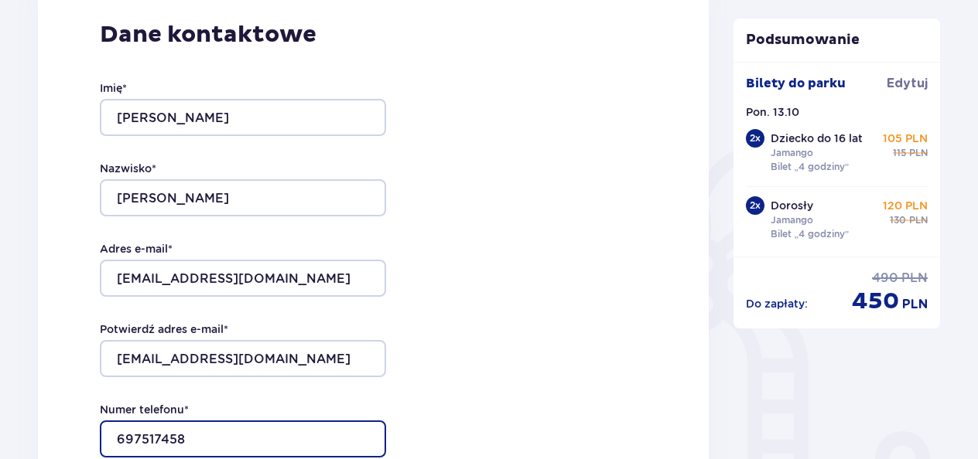
scroll to position [251, 0]
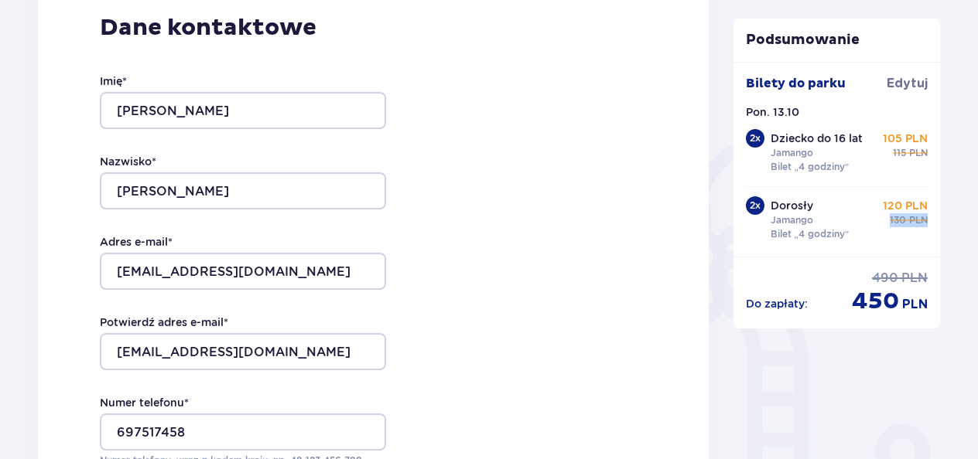
drag, startPoint x: 975, startPoint y: 137, endPoint x: 980, endPoint y: 204, distance: 67.5
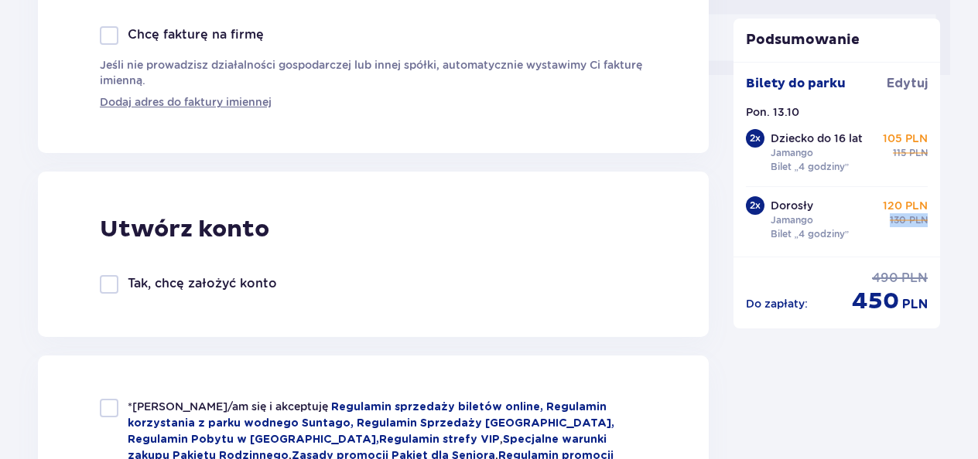
scroll to position [772, 0]
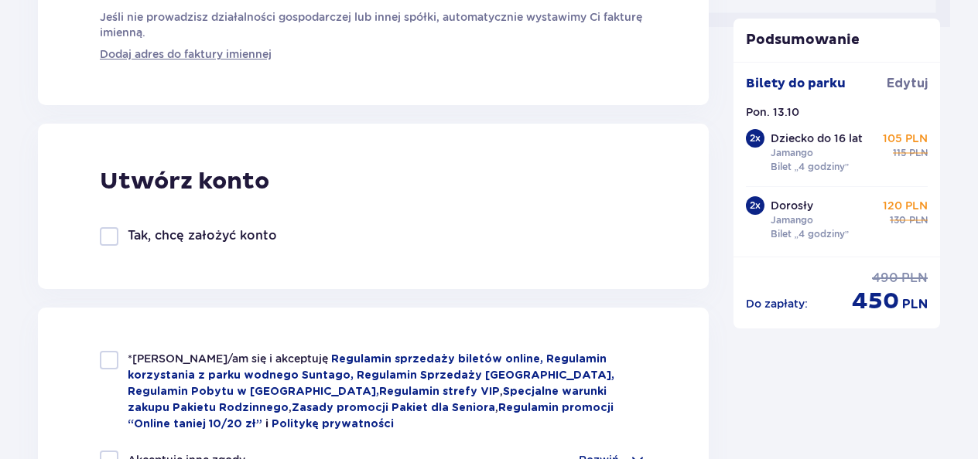
click at [105, 359] on div at bounding box center [109, 360] width 19 height 19
checkbox input "true"
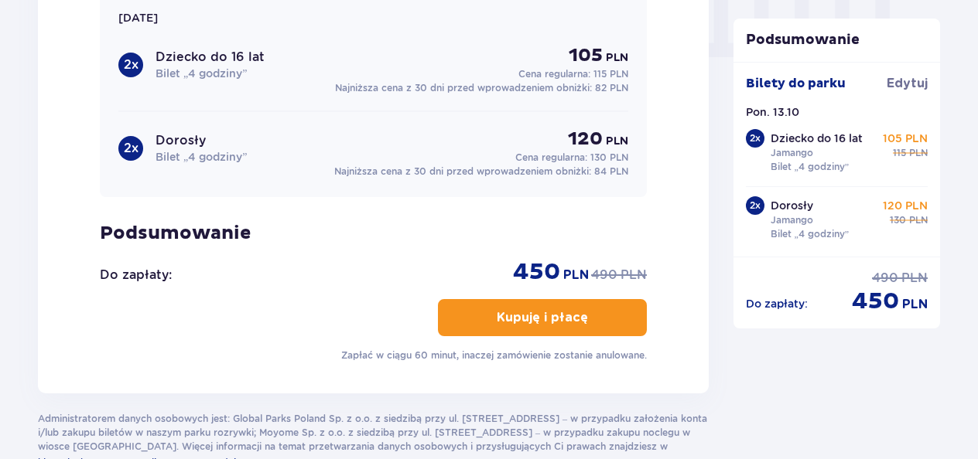
scroll to position [1601, 0]
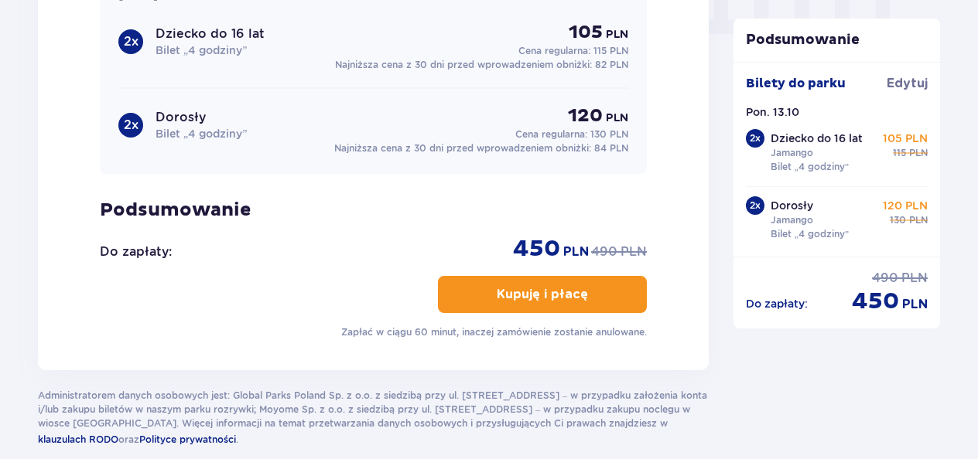
click at [592, 289] on span "button" at bounding box center [591, 294] width 19 height 19
